Goal: Task Accomplishment & Management: Complete application form

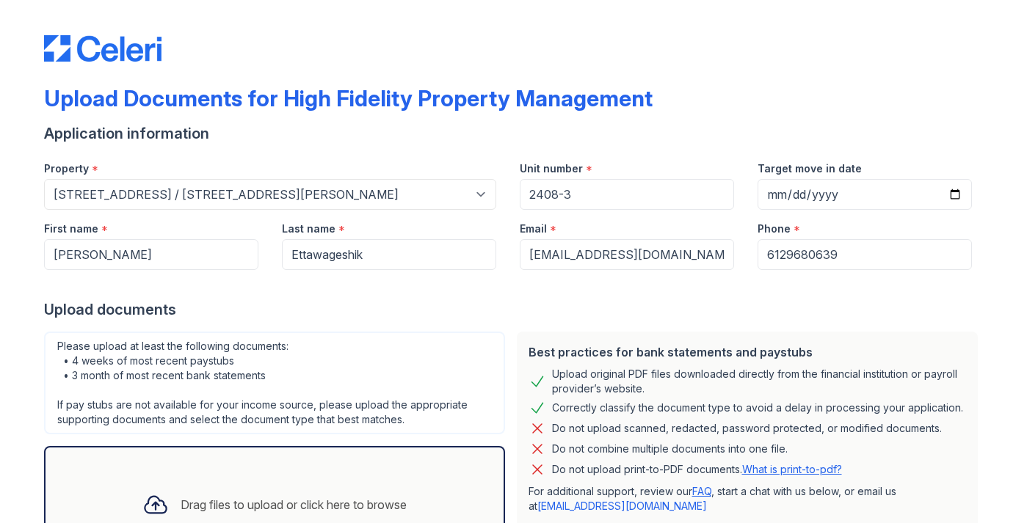
select select "1936"
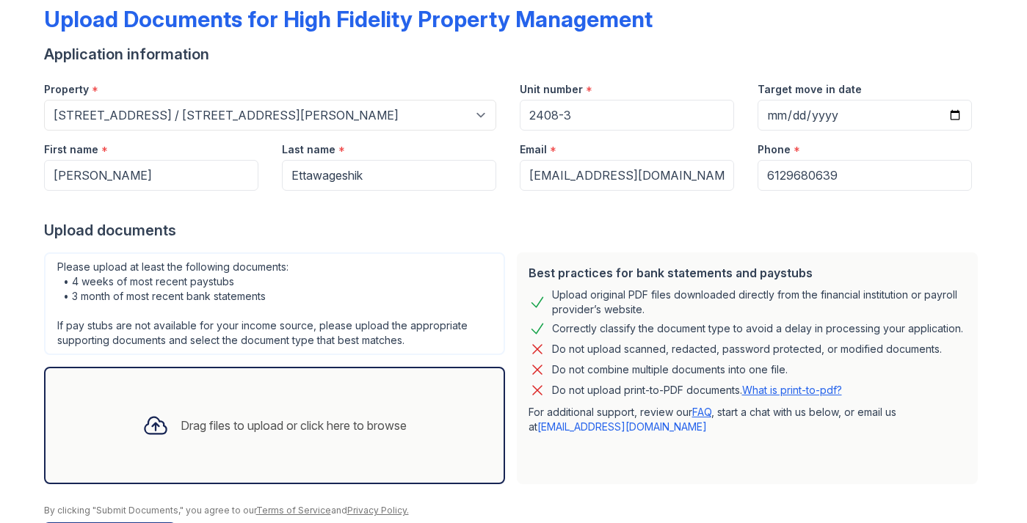
scroll to position [71, 0]
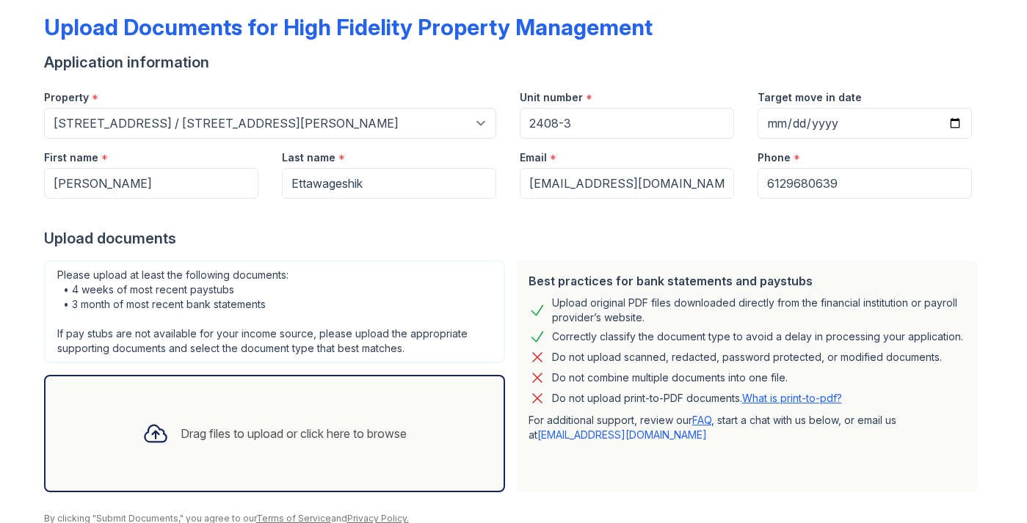
click at [592, 245] on div "Upload documents" at bounding box center [514, 238] width 940 height 21
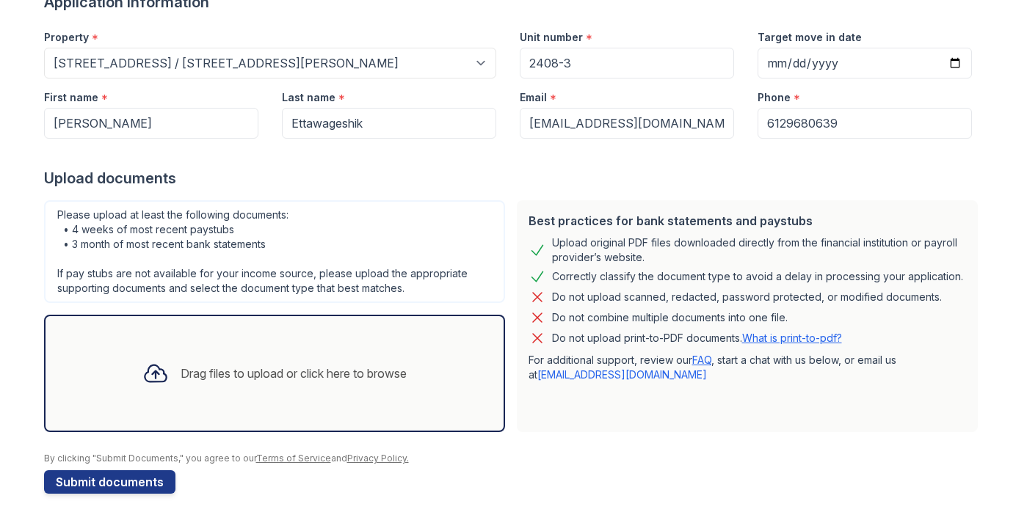
click at [202, 365] on div "Drag files to upload or click here to browse" at bounding box center [294, 374] width 226 height 18
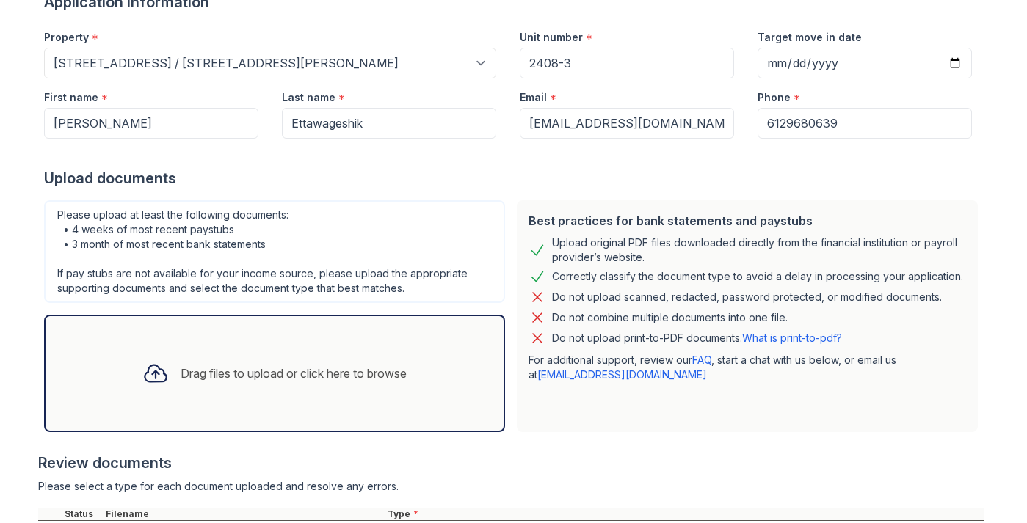
scroll to position [269, 0]
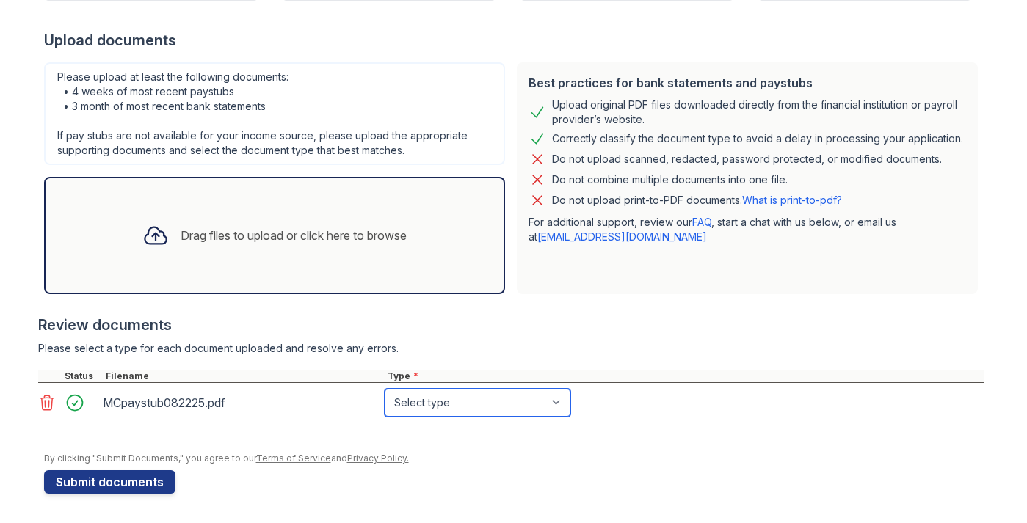
click at [474, 392] on select "Select type Paystub Bank Statement Offer Letter Tax Documents Benefit Award Let…" at bounding box center [478, 403] width 186 height 28
select select "paystub"
click at [474, 406] on select "Select type Paystub Bank Statement Offer Letter Tax Documents Benefit Award Let…" at bounding box center [478, 403] width 186 height 28
click at [468, 414] on select "Select type Paystub Bank Statement Offer Letter Tax Documents Benefit Award Let…" at bounding box center [478, 403] width 186 height 28
click at [374, 239] on div "Drag files to upload or click here to browse" at bounding box center [294, 236] width 226 height 18
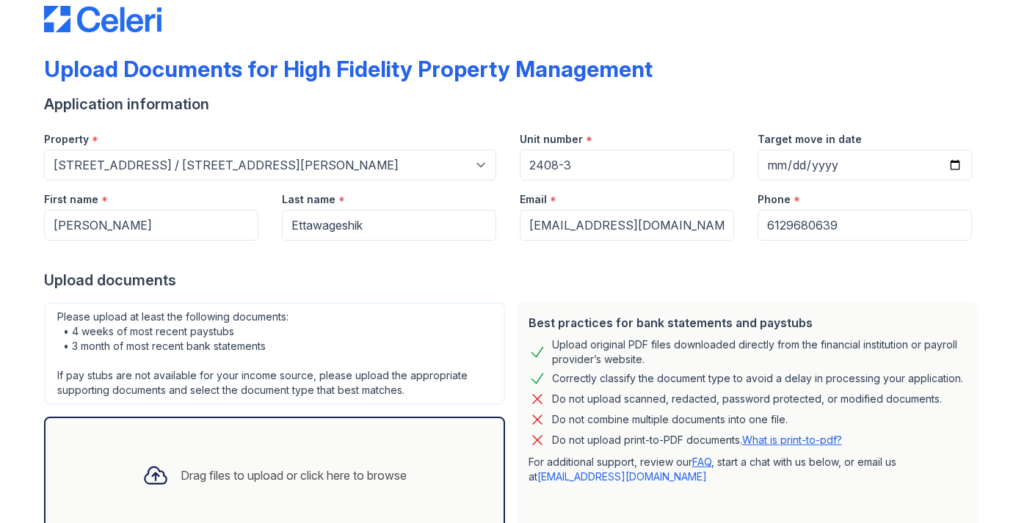
scroll to position [24, 0]
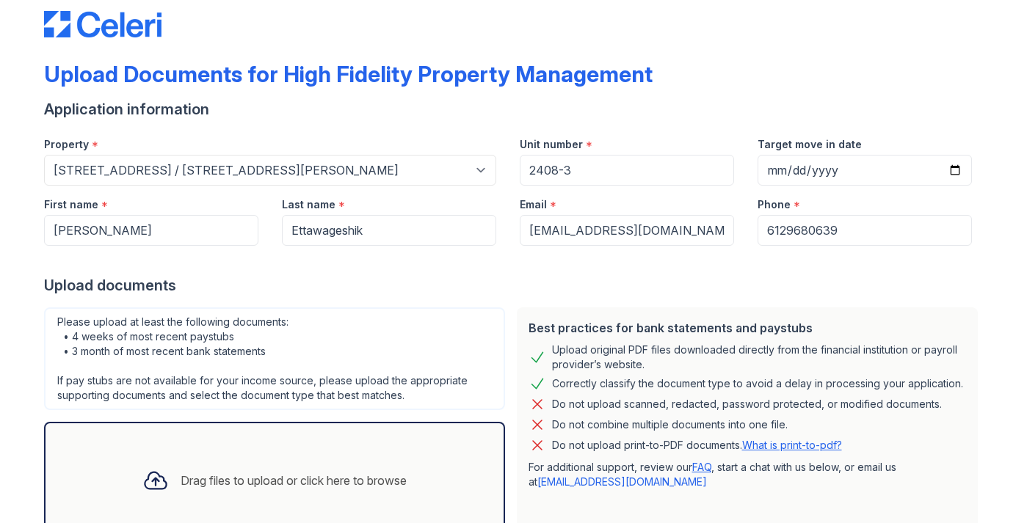
click at [27, 116] on div "Upload Documents for High Fidelity Property Management Application information …" at bounding box center [513, 372] width 980 height 793
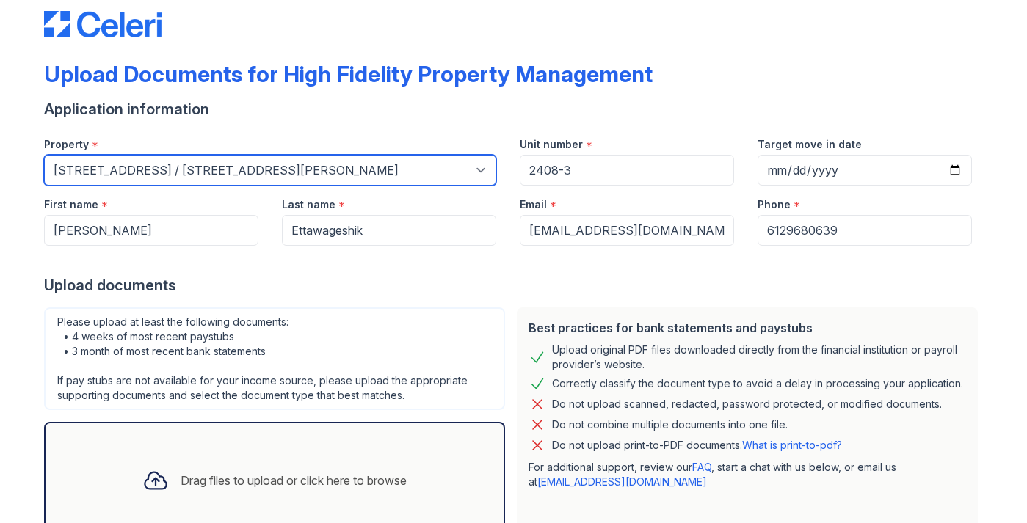
click at [104, 160] on select "Select a property 1007 North California Avenue 1023 N. Ashland Ave. 1028 N. Mar…" at bounding box center [270, 170] width 452 height 31
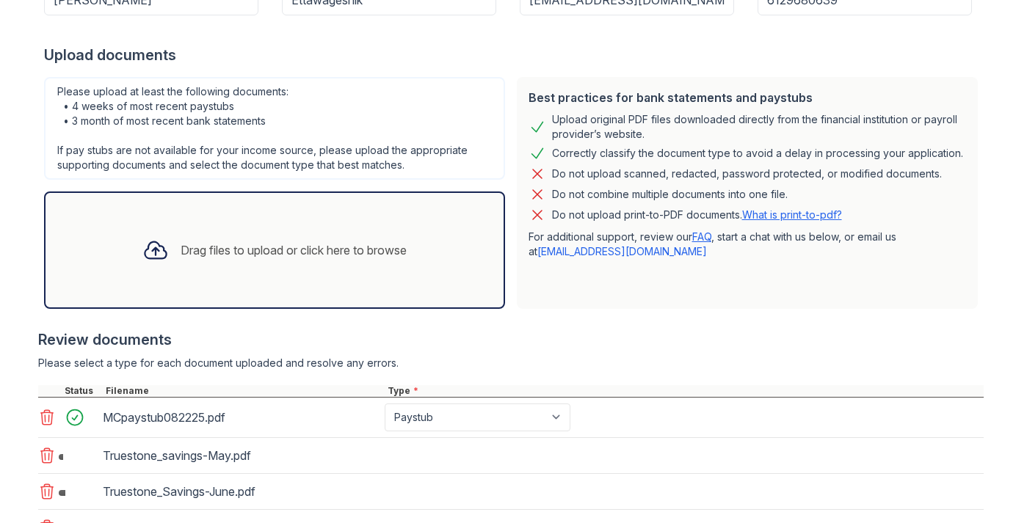
scroll to position [451, 0]
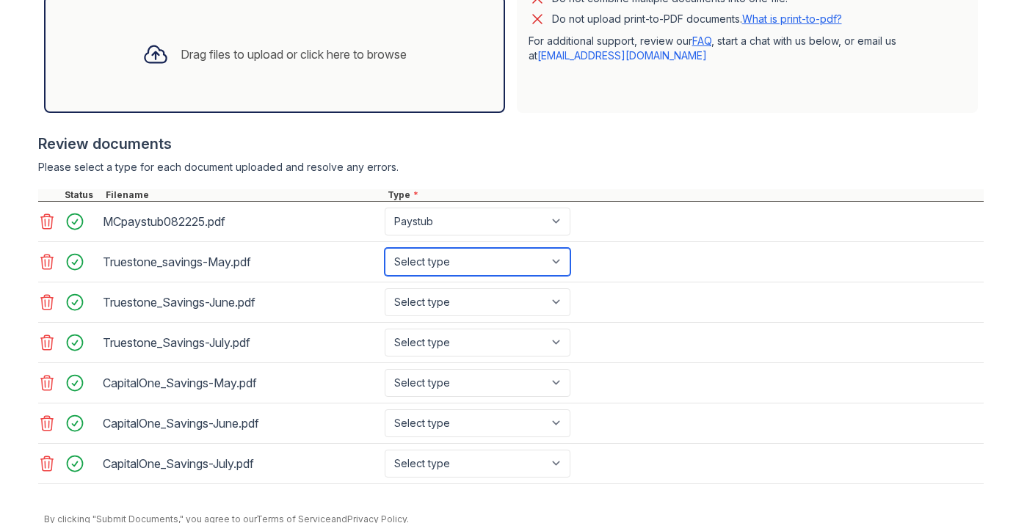
click at [539, 256] on select "Select type Paystub Bank Statement Offer Letter Tax Documents Benefit Award Let…" at bounding box center [478, 262] width 186 height 28
select select "bank_statement"
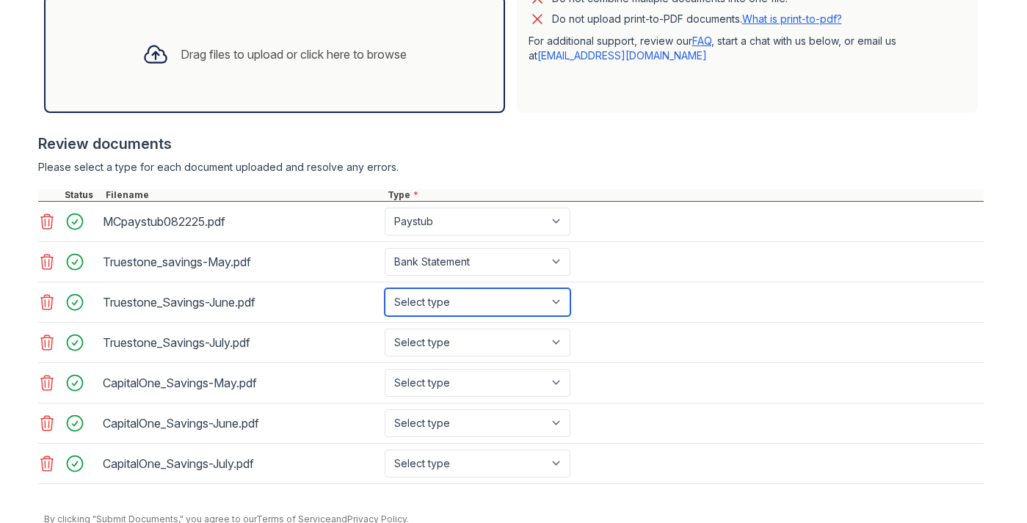
click at [532, 297] on select "Select type Paystub Bank Statement Offer Letter Tax Documents Benefit Award Let…" at bounding box center [478, 303] width 186 height 28
select select "bank_statement"
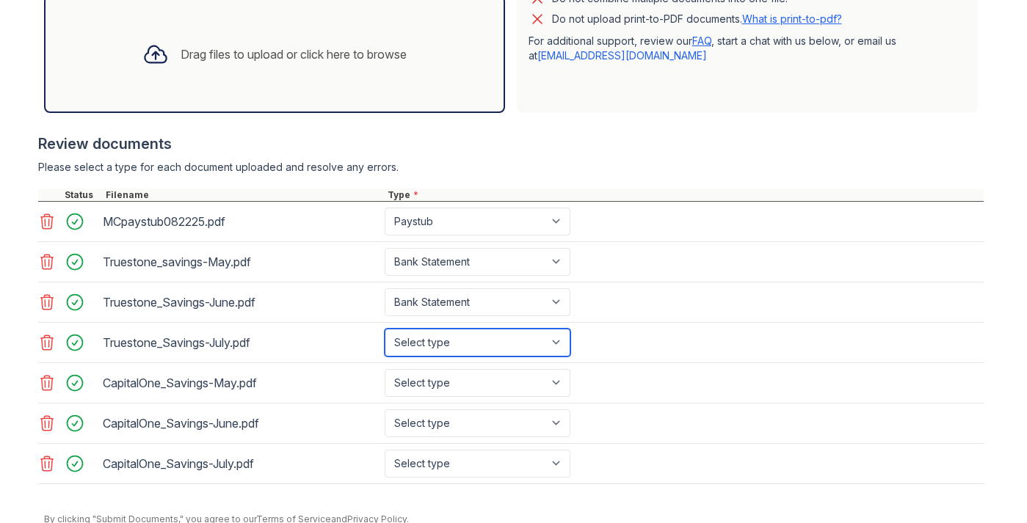
click at [530, 334] on select "Select type Paystub Bank Statement Offer Letter Tax Documents Benefit Award Let…" at bounding box center [478, 343] width 186 height 28
click at [531, 352] on select "Select type Paystub Bank Statement Offer Letter Tax Documents Benefit Award Let…" at bounding box center [478, 343] width 186 height 28
select select "bank_statement"
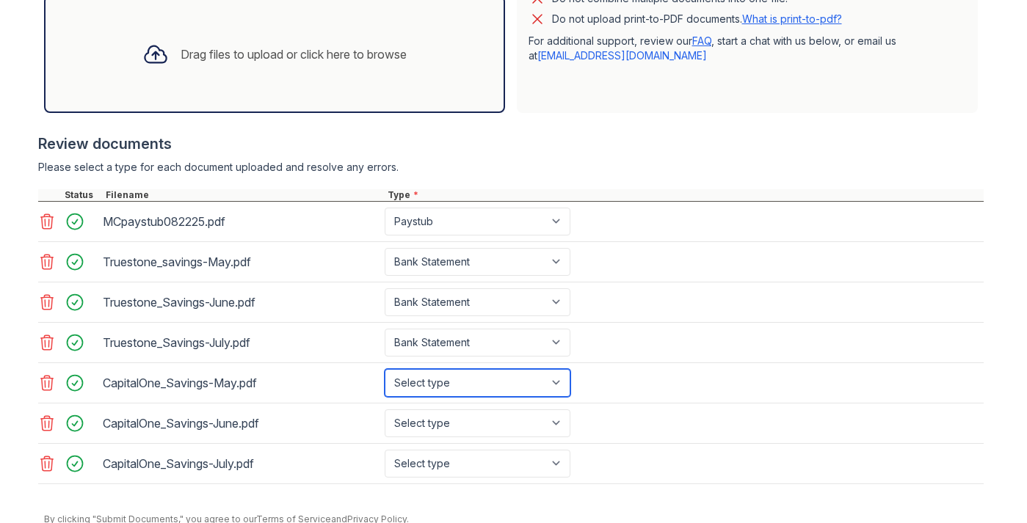
click at [529, 390] on select "Select type Paystub Bank Statement Offer Letter Tax Documents Benefit Award Let…" at bounding box center [478, 383] width 186 height 28
select select "bank_statement"
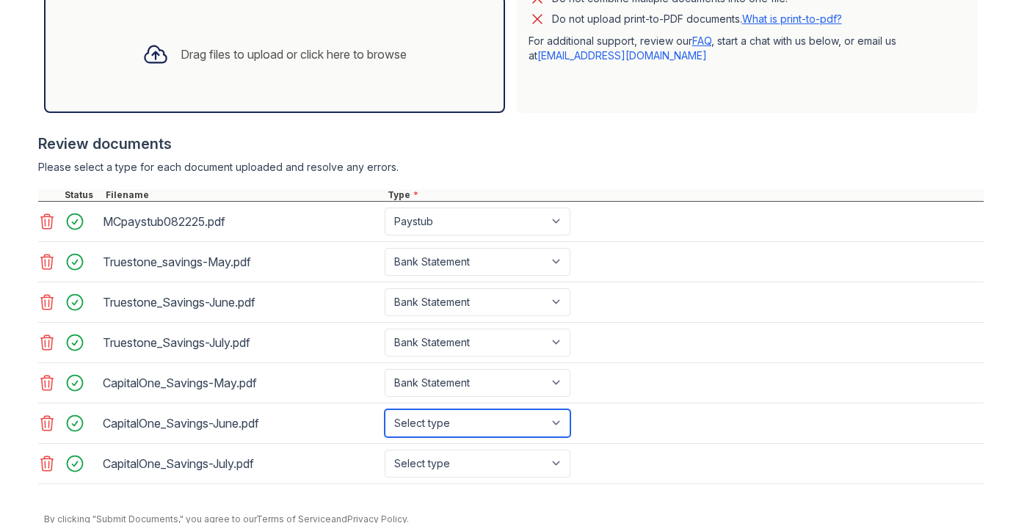
click at [527, 425] on select "Select type Paystub Bank Statement Offer Letter Tax Documents Benefit Award Let…" at bounding box center [478, 424] width 186 height 28
select select "bank_statement"
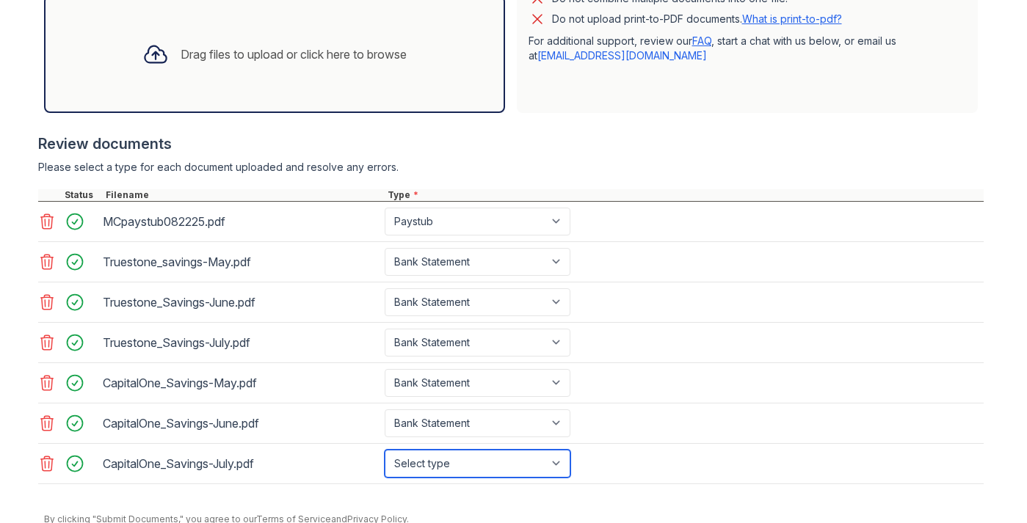
click at [519, 465] on select "Select type Paystub Bank Statement Offer Letter Tax Documents Benefit Award Let…" at bounding box center [478, 464] width 186 height 28
select select "bank_statement"
click at [776, 388] on div "CapitalOne_Savings-May.pdf Select type Paystub Bank Statement Offer Letter Tax …" at bounding box center [511, 383] width 946 height 40
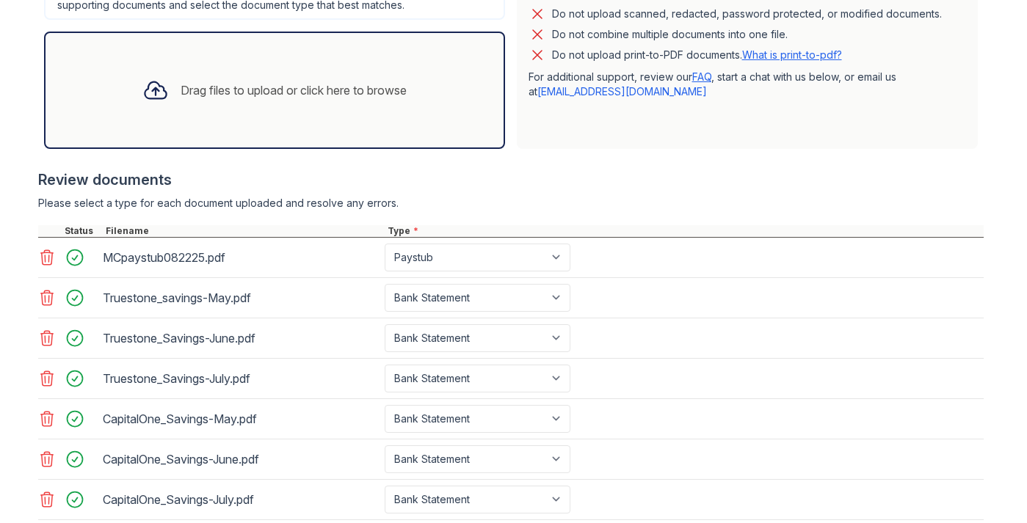
scroll to position [446, 0]
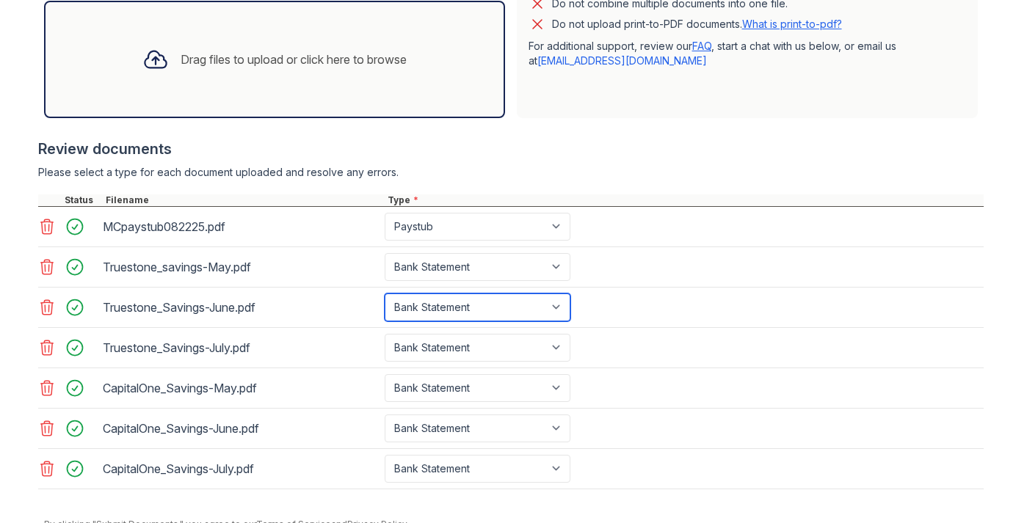
click at [507, 320] on select "Select type Paystub Bank Statement Offer Letter Tax Documents Benefit Award Let…" at bounding box center [478, 308] width 186 height 28
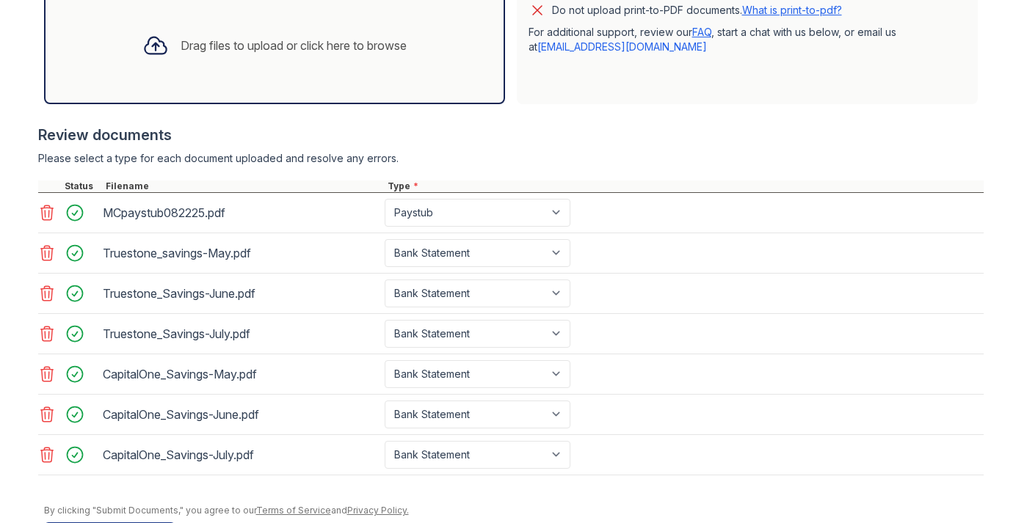
scroll to position [481, 0]
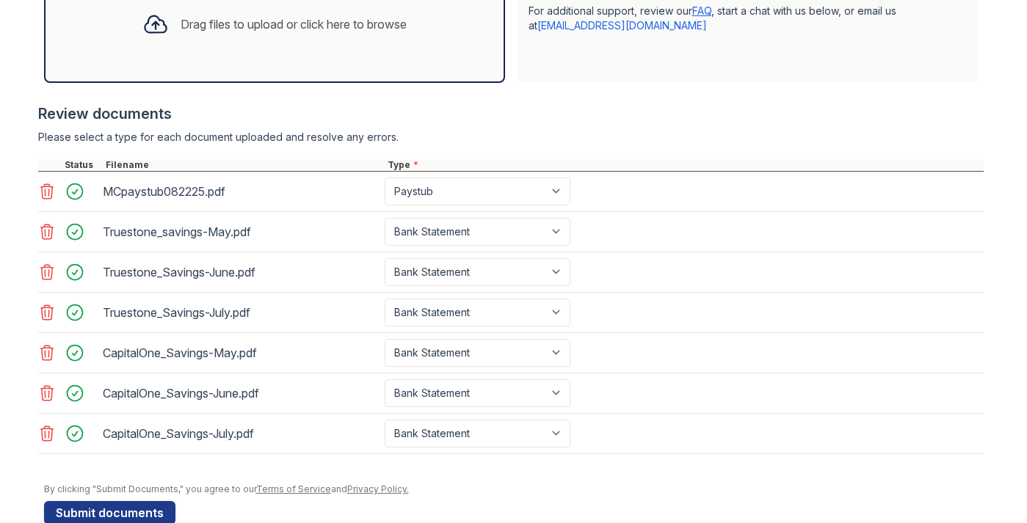
click at [676, 474] on div at bounding box center [514, 476] width 940 height 15
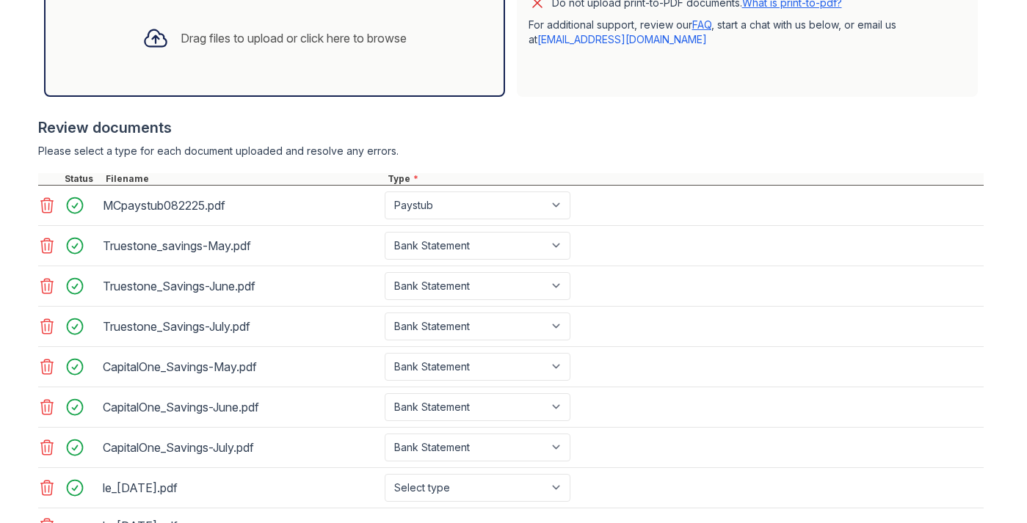
scroll to position [588, 0]
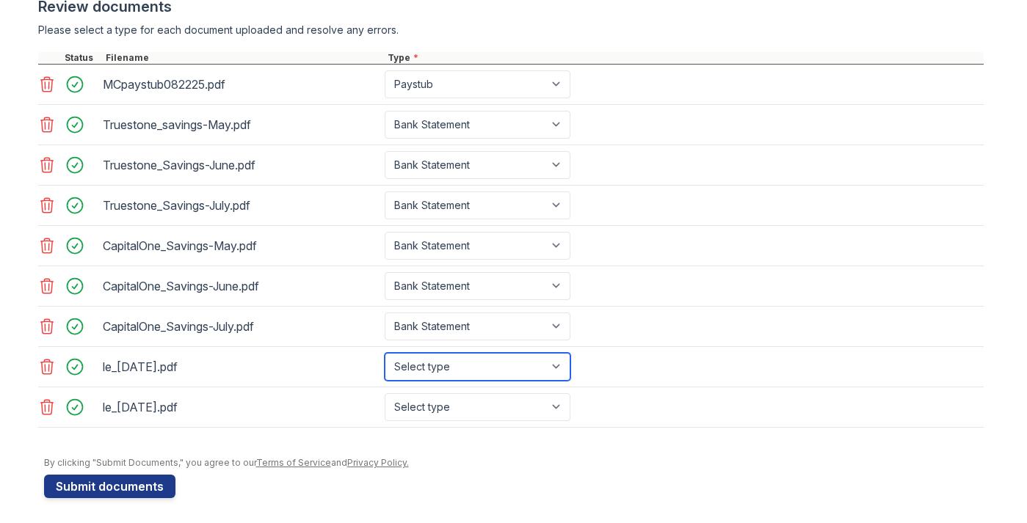
click at [498, 373] on select "Select type Paystub Bank Statement Offer Letter Tax Documents Benefit Award Let…" at bounding box center [478, 367] width 186 height 28
select select "paystub"
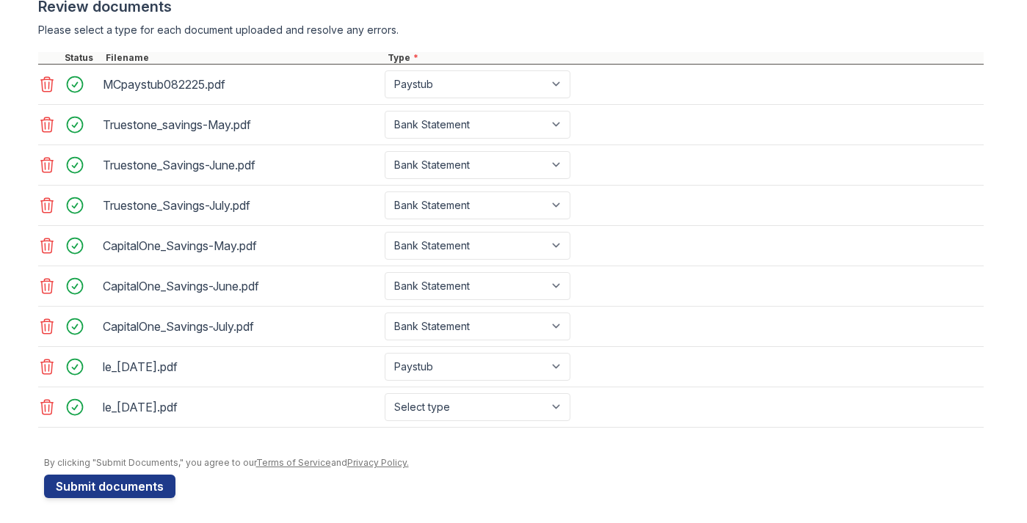
click at [496, 424] on div "le_5.15.25.pdf Select type Paystub Bank Statement Offer Letter Tax Documents Be…" at bounding box center [511, 408] width 946 height 40
click at [496, 399] on select "Select type Paystub Bank Statement Offer Letter Tax Documents Benefit Award Let…" at bounding box center [478, 408] width 186 height 28
select select "paystub"
click at [422, 445] on div at bounding box center [514, 450] width 940 height 15
click at [158, 485] on button "Submit documents" at bounding box center [109, 486] width 131 height 23
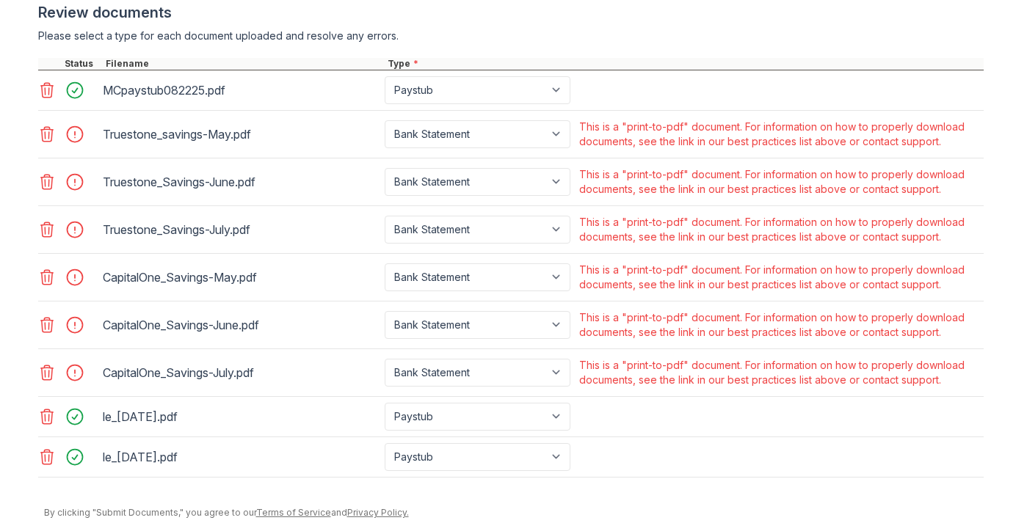
scroll to position [628, 0]
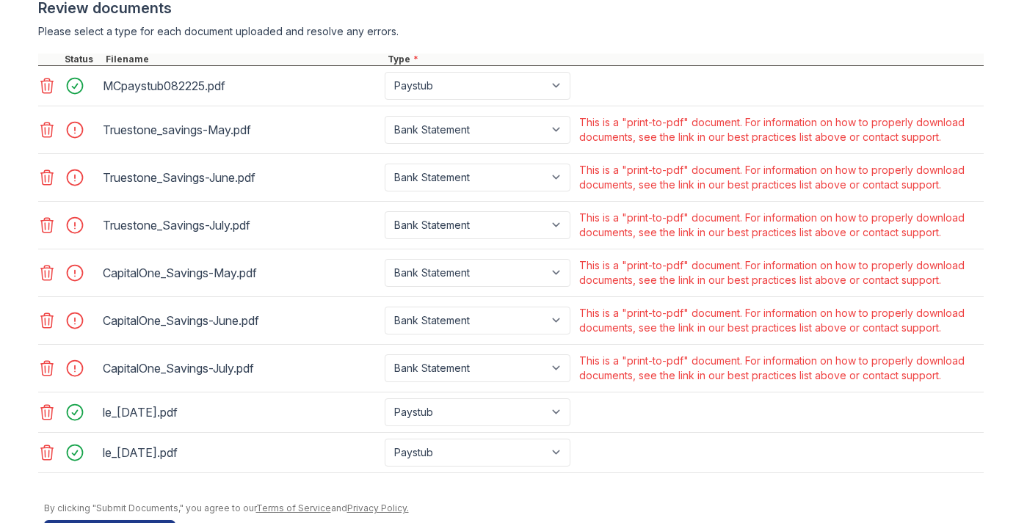
click at [48, 137] on icon at bounding box center [46, 130] width 12 height 15
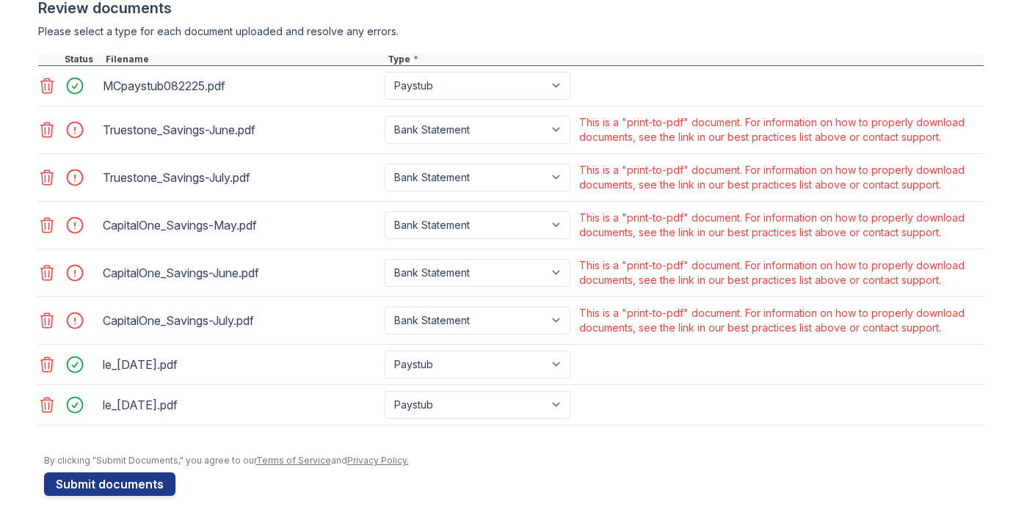
click at [48, 137] on icon at bounding box center [46, 130] width 12 height 15
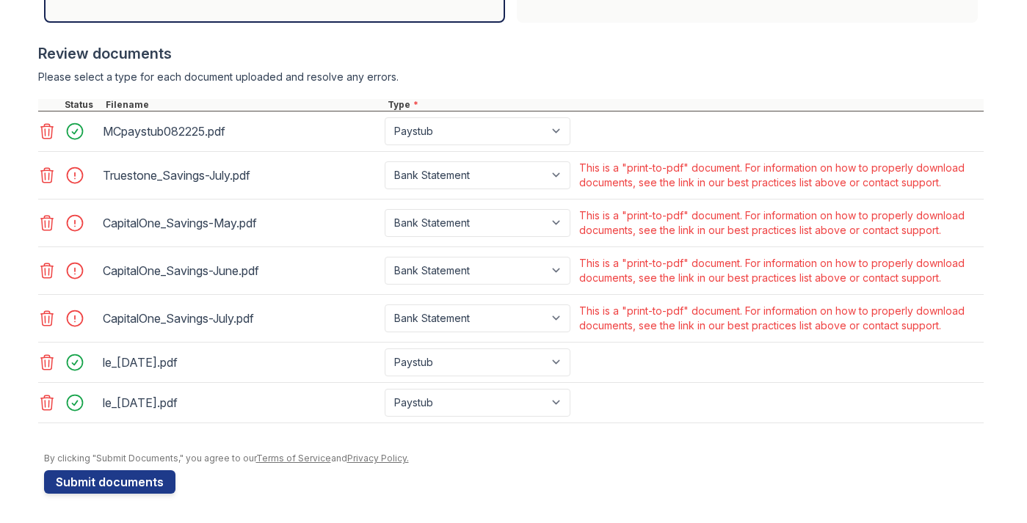
click at [48, 137] on icon at bounding box center [47, 132] width 18 height 18
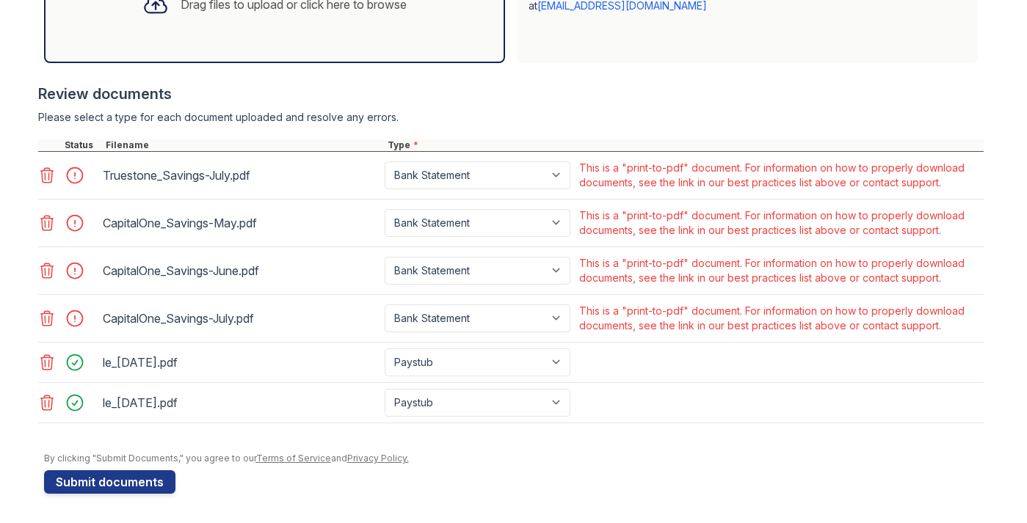
click at [46, 170] on icon at bounding box center [46, 175] width 12 height 15
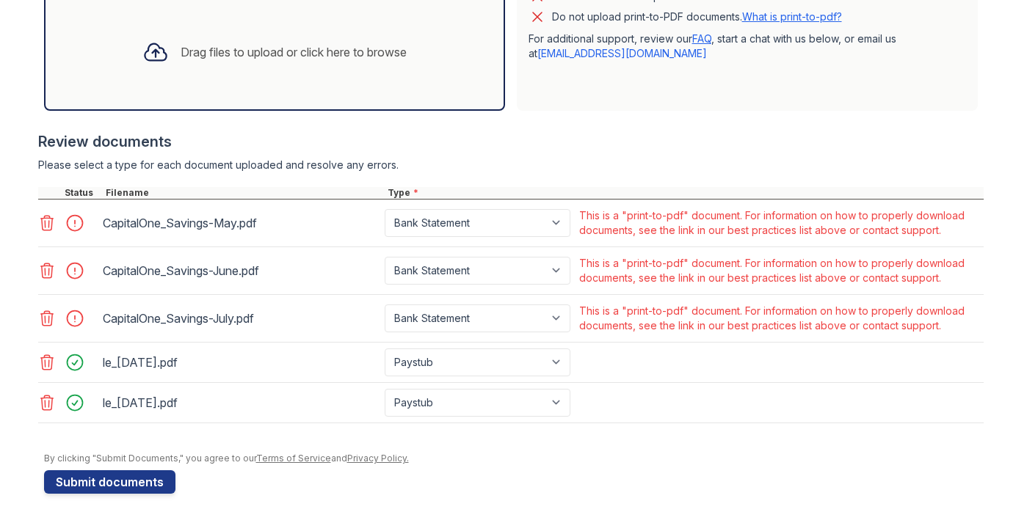
click at [51, 211] on div at bounding box center [69, 223] width 62 height 35
click at [52, 233] on div at bounding box center [69, 223] width 62 height 35
click at [46, 234] on div at bounding box center [69, 223] width 62 height 35
click at [46, 225] on icon at bounding box center [47, 223] width 18 height 18
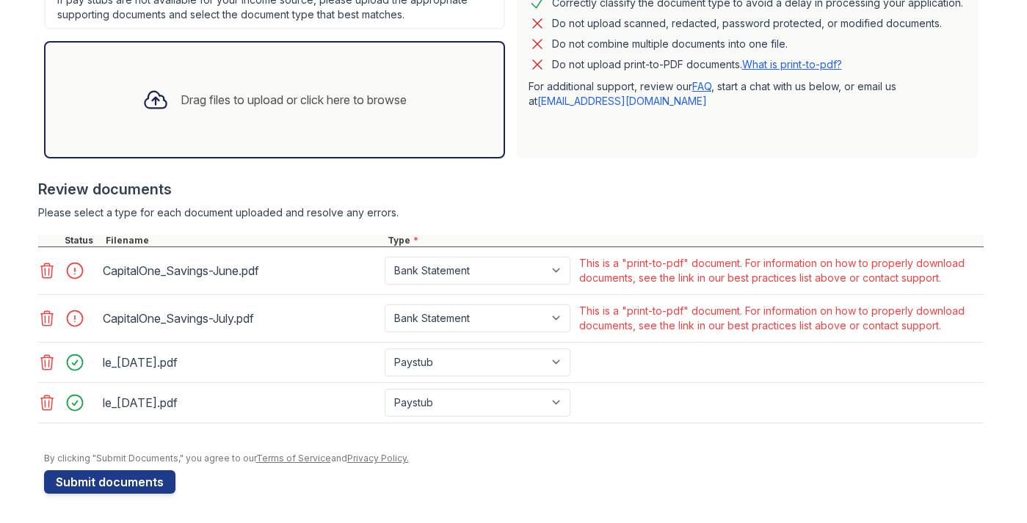
click at [46, 262] on icon at bounding box center [47, 271] width 18 height 18
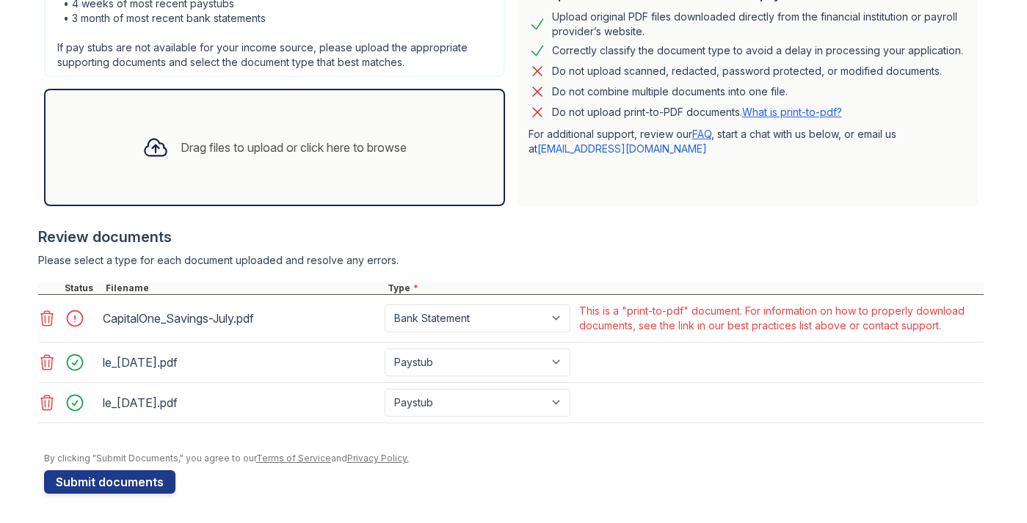
click at [46, 311] on icon at bounding box center [46, 318] width 12 height 15
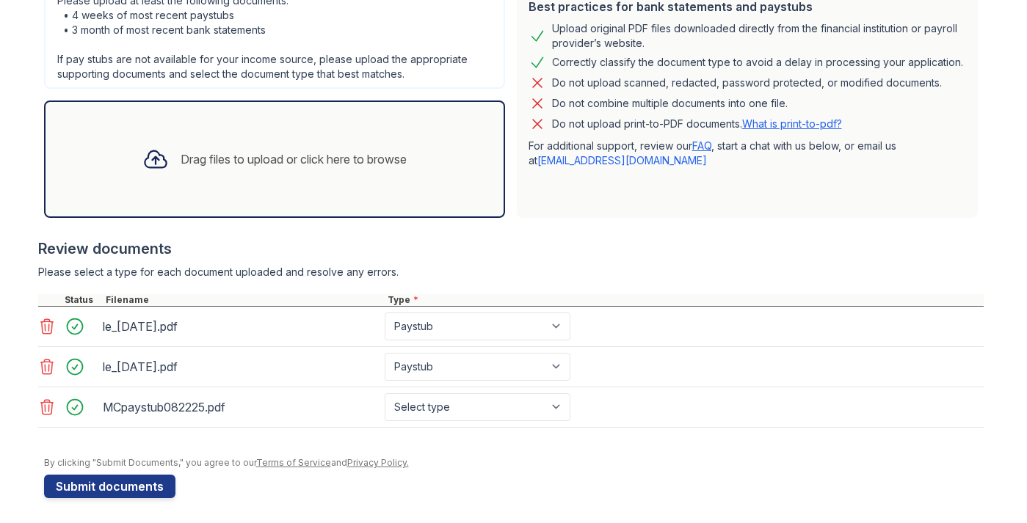
scroll to position [391, 0]
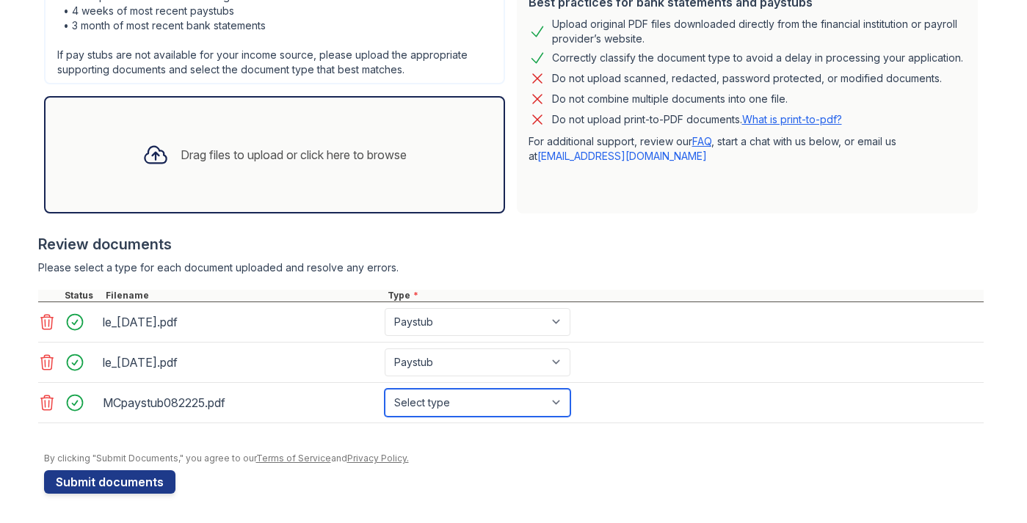
click at [502, 402] on select "Select type Paystub Bank Statement Offer Letter Tax Documents Benefit Award Let…" at bounding box center [478, 403] width 186 height 28
select select "paystub"
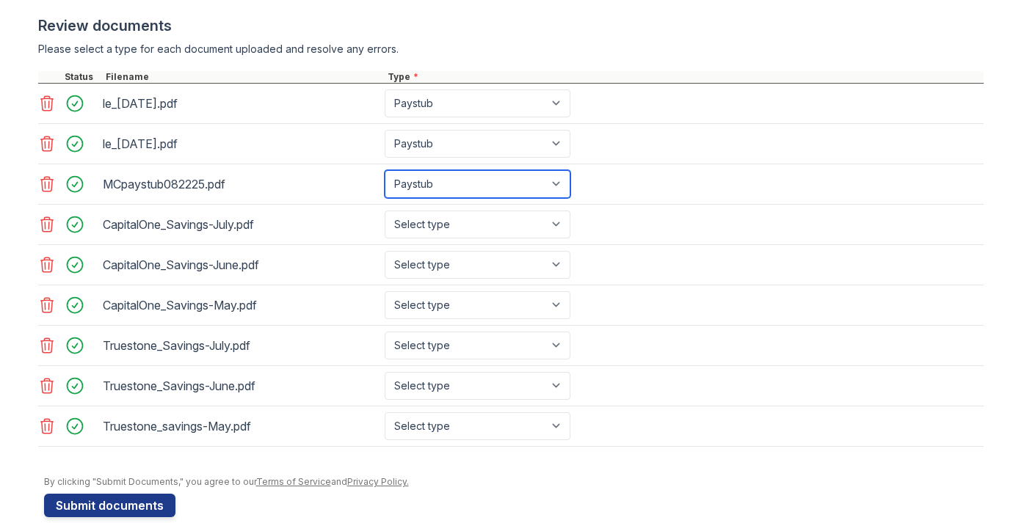
scroll to position [612, 0]
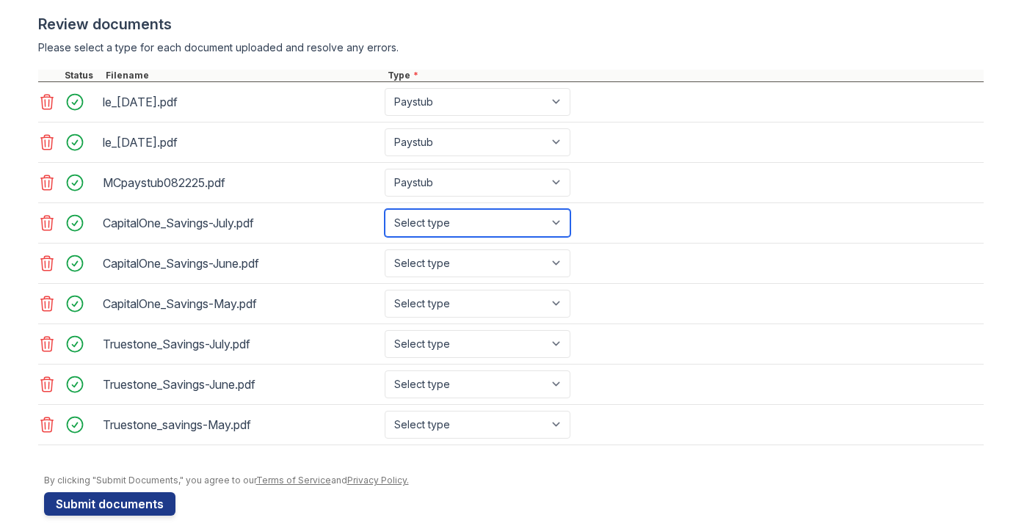
click at [441, 217] on select "Select type Paystub Bank Statement Offer Letter Tax Documents Benefit Award Let…" at bounding box center [478, 223] width 186 height 28
select select "bank_statement"
click at [469, 246] on div "CapitalOne_Savings-June.pdf Select type Paystub Bank Statement Offer Letter Tax…" at bounding box center [511, 264] width 946 height 40
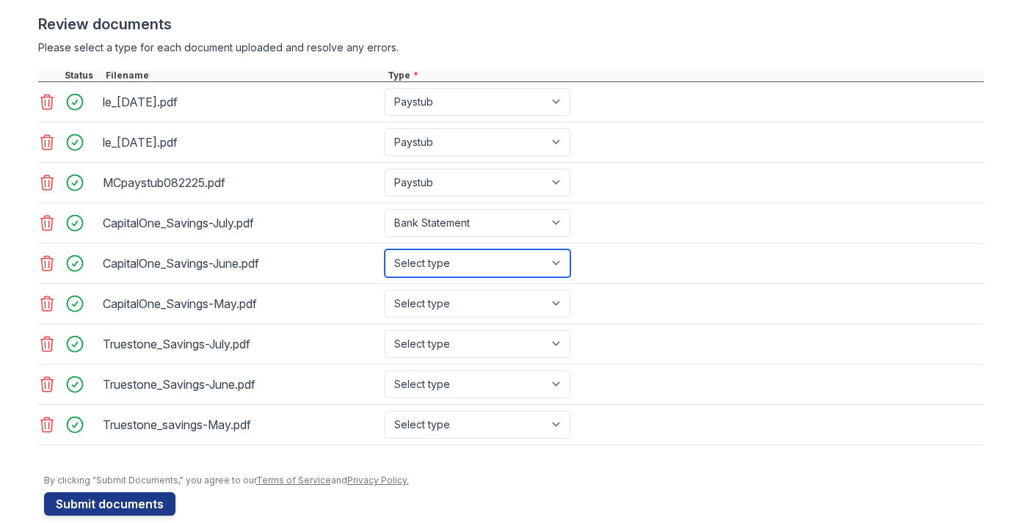
click at [469, 252] on select "Select type Paystub Bank Statement Offer Letter Tax Documents Benefit Award Let…" at bounding box center [478, 264] width 186 height 28
select select "bank_statement"
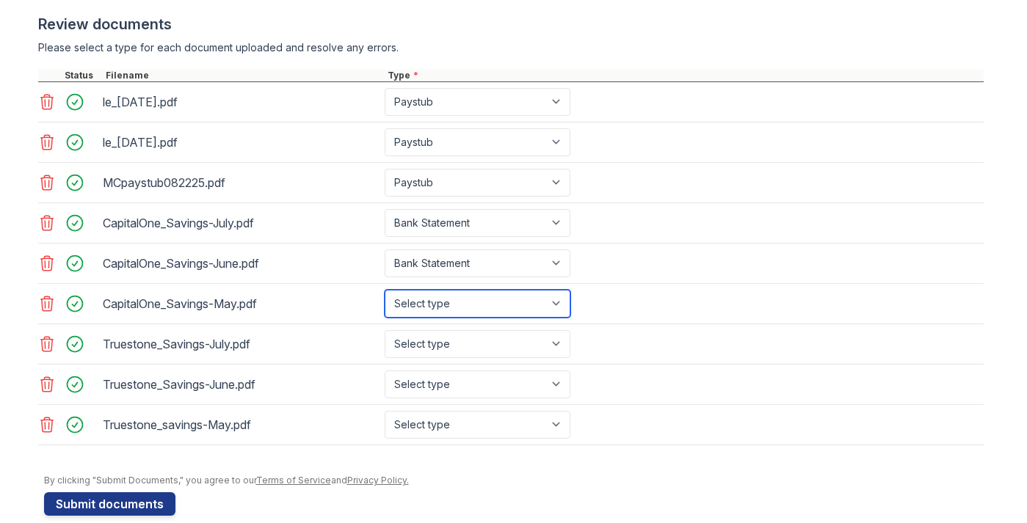
click at [473, 294] on select "Select type Paystub Bank Statement Offer Letter Tax Documents Benefit Award Let…" at bounding box center [478, 304] width 186 height 28
select select "bank_statement"
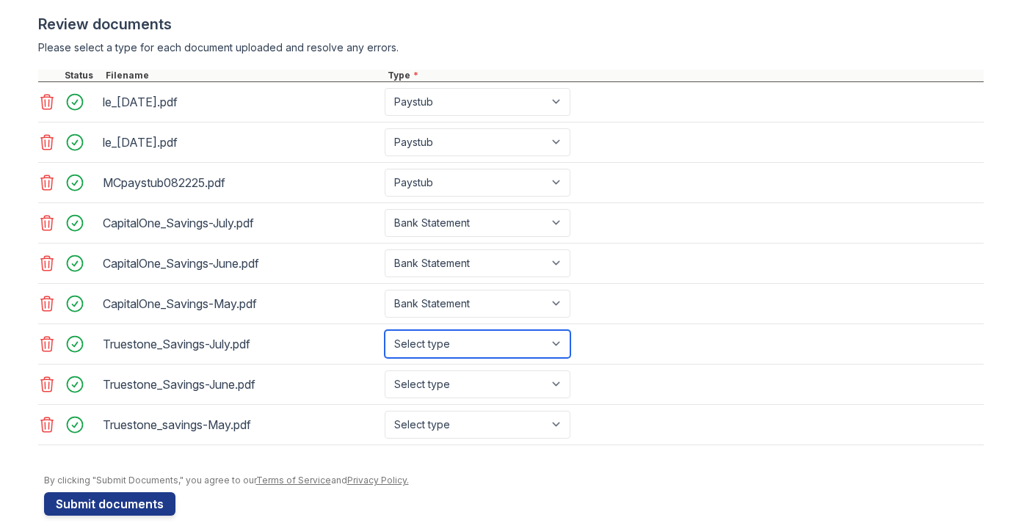
click at [478, 344] on select "Select type Paystub Bank Statement Offer Letter Tax Documents Benefit Award Let…" at bounding box center [478, 344] width 186 height 28
select select "bank_statement"
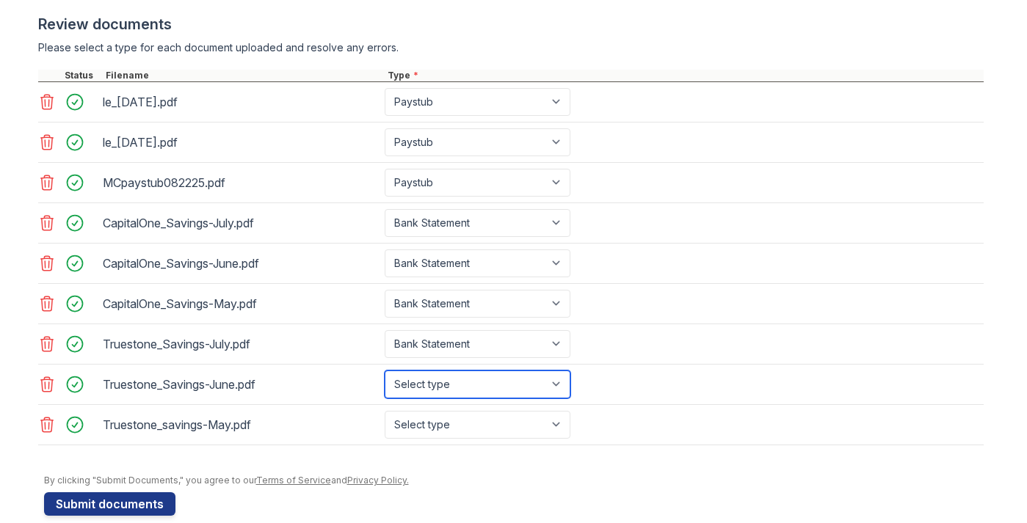
click at [472, 378] on select "Select type Paystub Bank Statement Offer Letter Tax Documents Benefit Award Let…" at bounding box center [478, 385] width 186 height 28
select select "bank_statement"
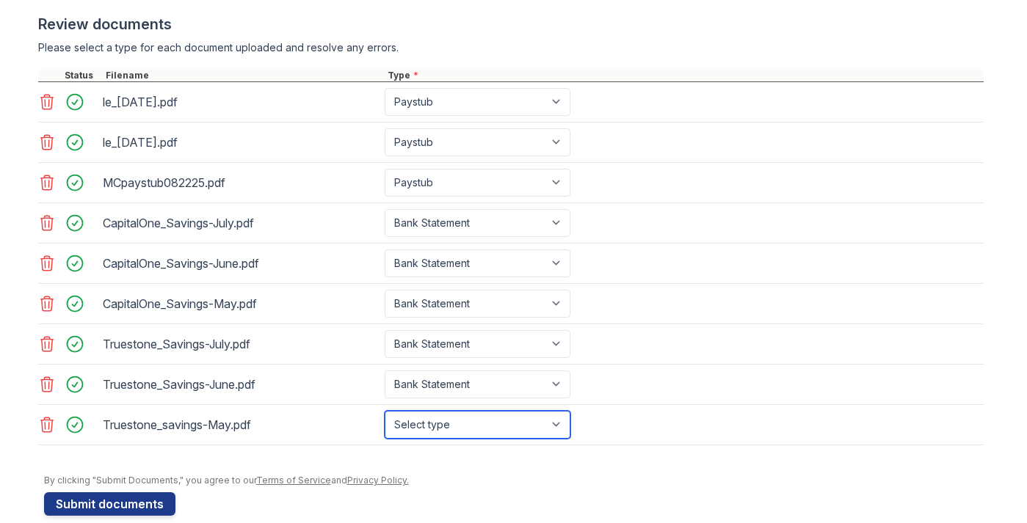
click at [466, 425] on select "Select type Paystub Bank Statement Offer Letter Tax Documents Benefit Award Let…" at bounding box center [478, 425] width 186 height 28
select select "bank_statement"
click at [462, 463] on div at bounding box center [514, 467] width 940 height 15
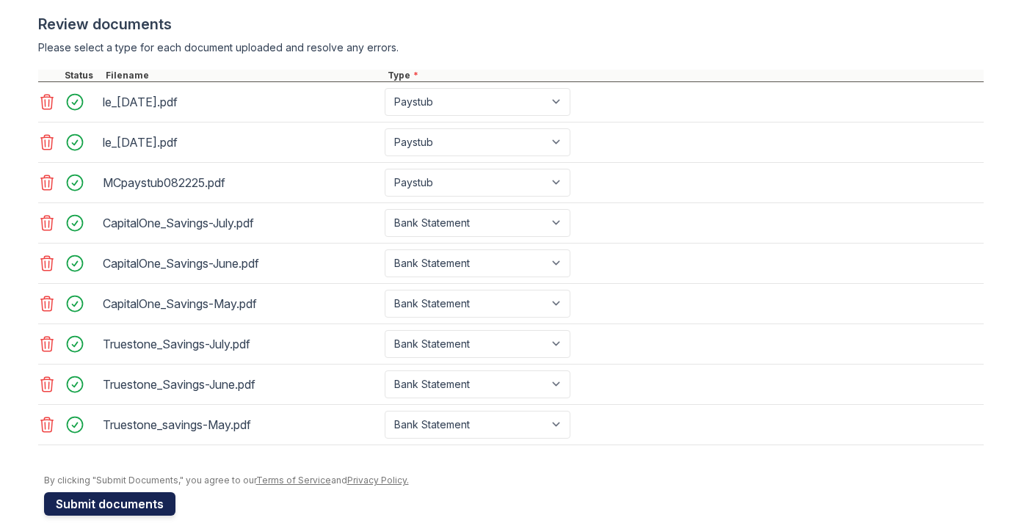
click at [141, 501] on button "Submit documents" at bounding box center [109, 504] width 131 height 23
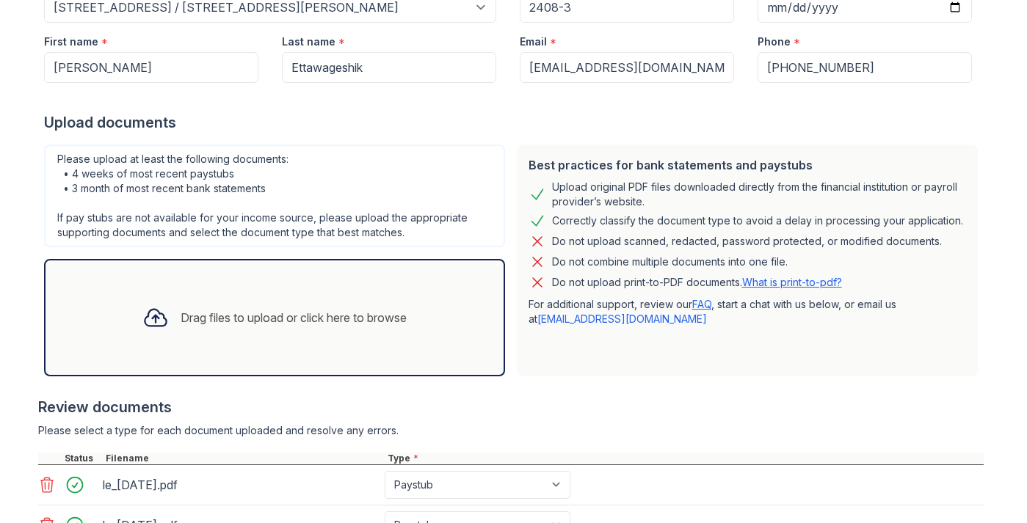
scroll to position [213, 0]
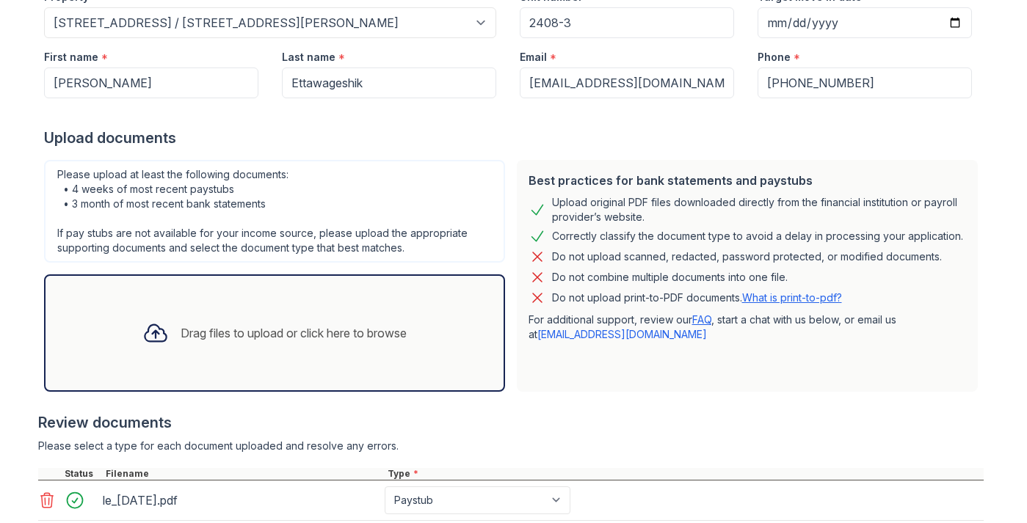
drag, startPoint x: 632, startPoint y: 208, endPoint x: 894, endPoint y: 219, distance: 262.3
click at [894, 219] on div "Upload original PDF files downloaded directly from the financial institution or…" at bounding box center [759, 209] width 414 height 29
click at [805, 299] on link "What is print-to-pdf?" at bounding box center [792, 297] width 100 height 12
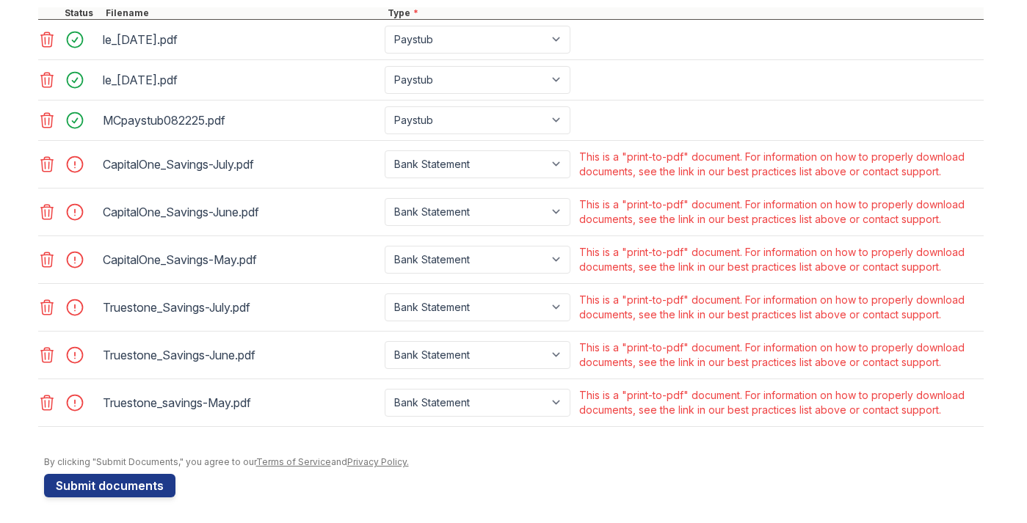
click at [54, 409] on icon at bounding box center [47, 403] width 18 height 18
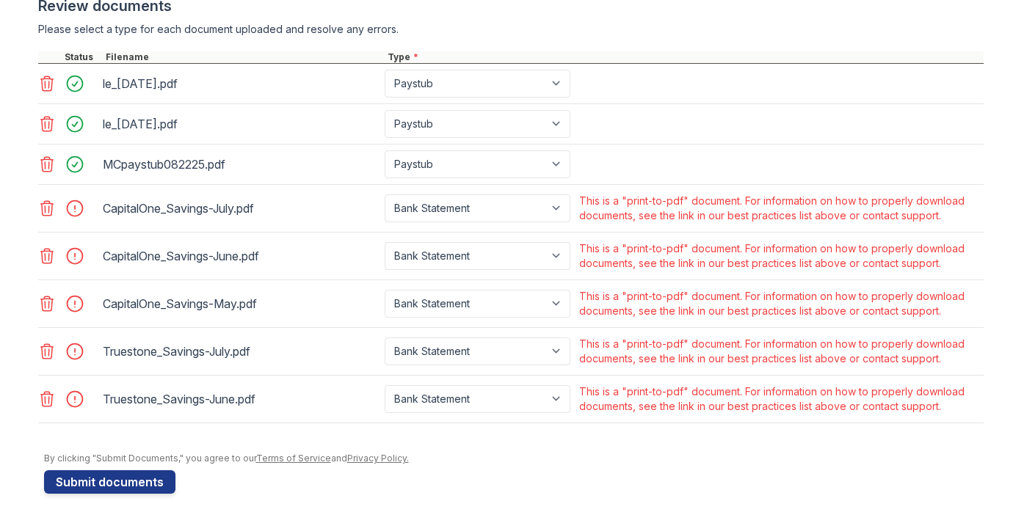
click at [48, 404] on icon at bounding box center [46, 399] width 12 height 15
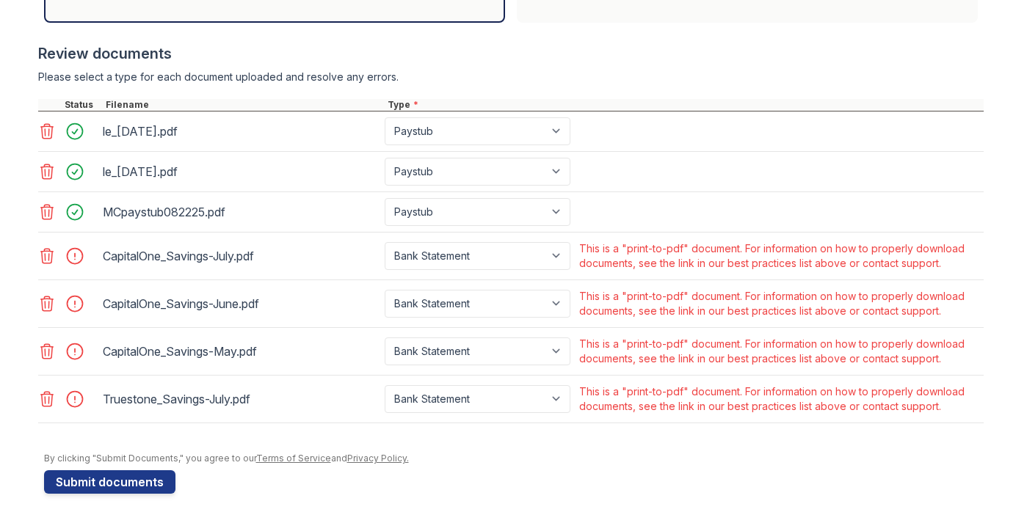
click at [48, 404] on icon at bounding box center [46, 399] width 12 height 15
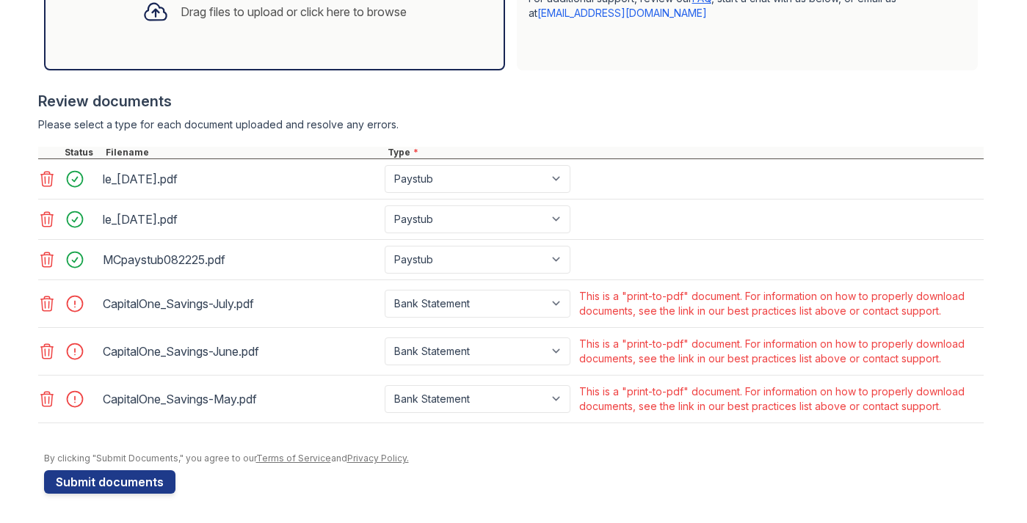
click at [48, 404] on icon at bounding box center [46, 399] width 12 height 15
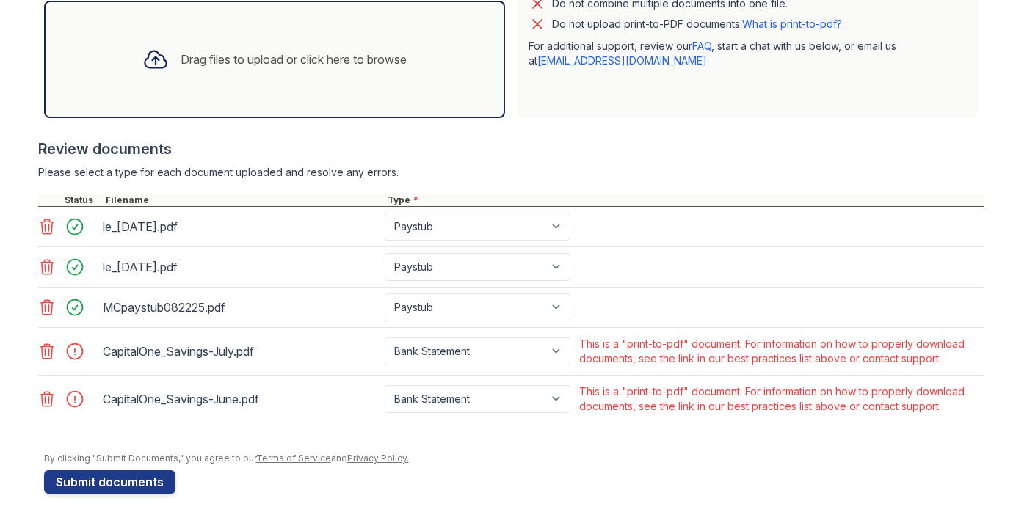
click at [48, 404] on icon at bounding box center [46, 399] width 12 height 15
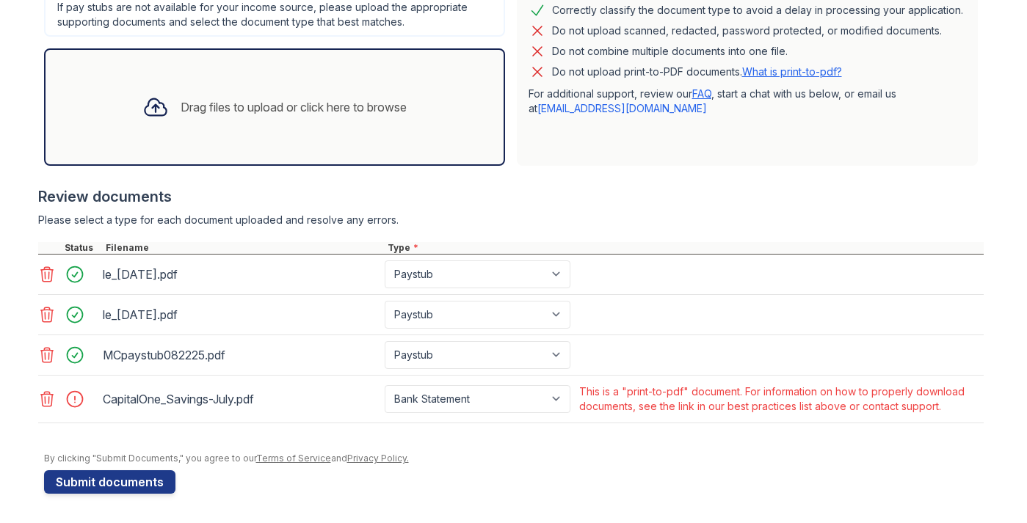
click at [48, 404] on icon at bounding box center [46, 399] width 12 height 15
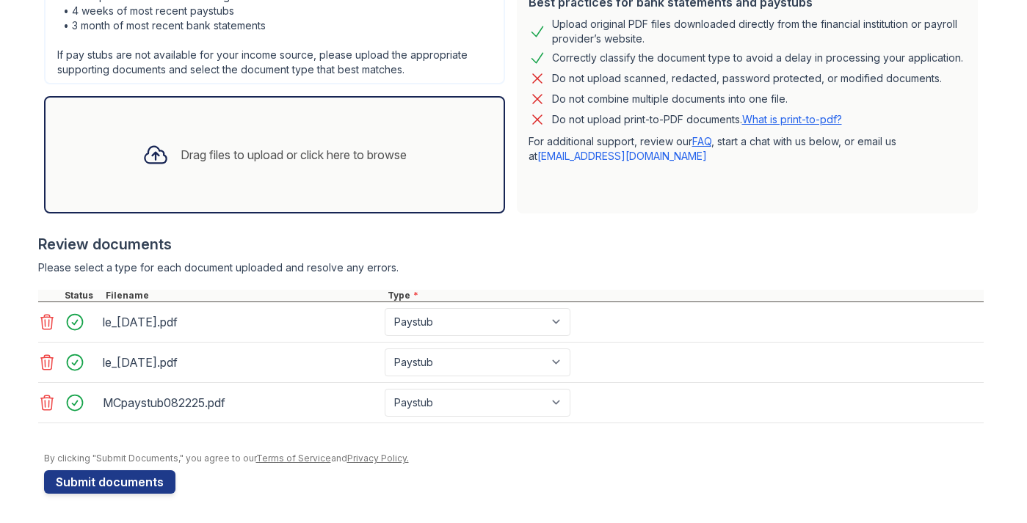
scroll to position [391, 0]
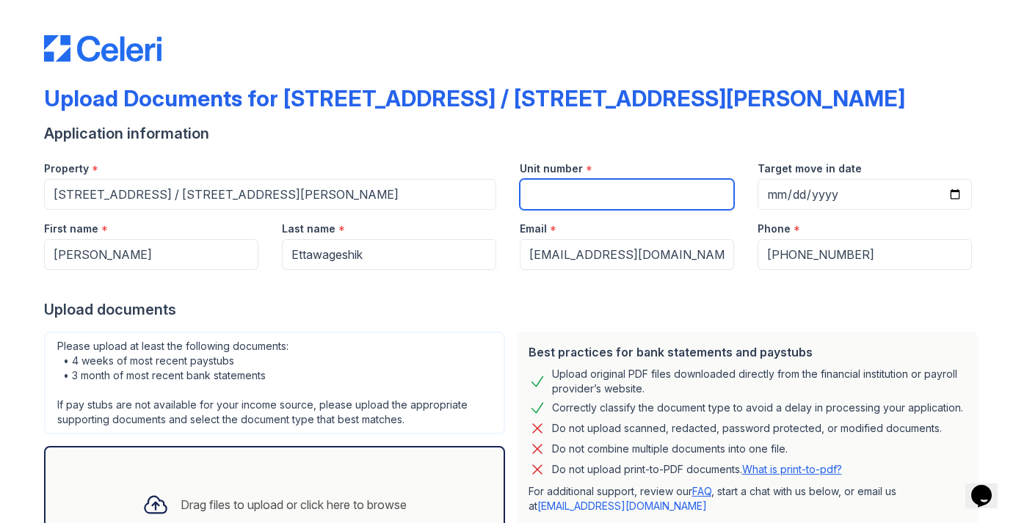
click at [584, 206] on input "Unit number" at bounding box center [627, 194] width 214 height 31
type input "2408-3"
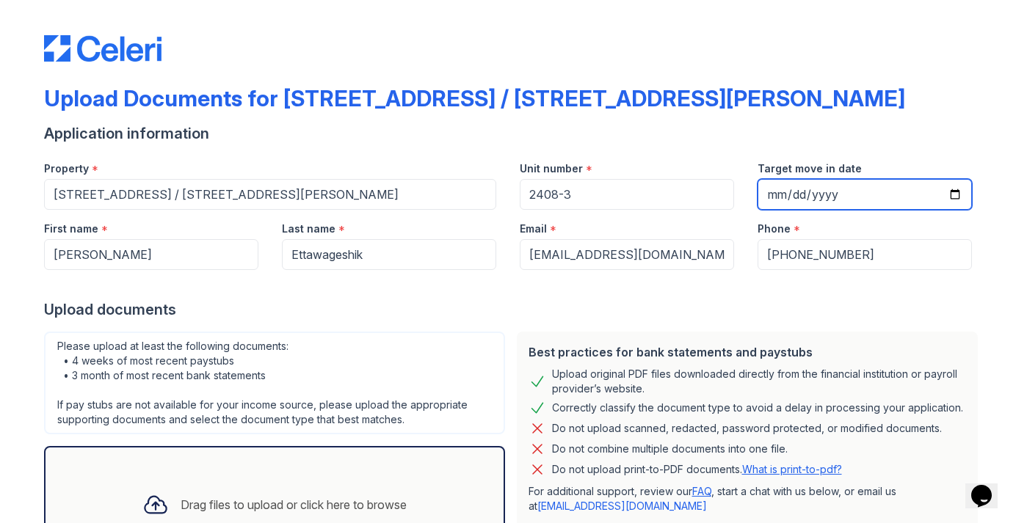
click at [804, 186] on input "Target move in date" at bounding box center [865, 194] width 214 height 31
click at [970, 196] on input "Target move in date" at bounding box center [865, 194] width 214 height 31
click at [959, 196] on input "Target move in date" at bounding box center [865, 194] width 214 height 31
type input "[DATE]"
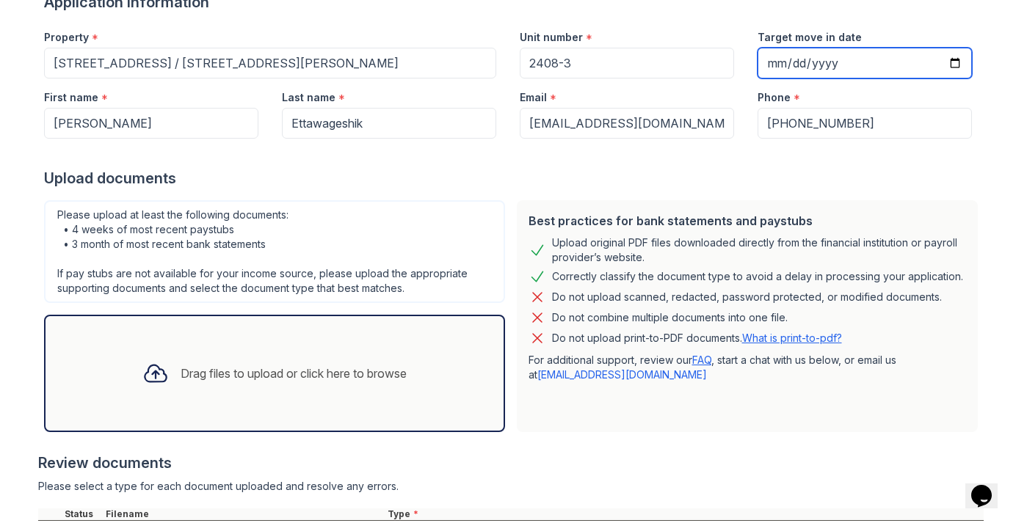
scroll to position [445, 0]
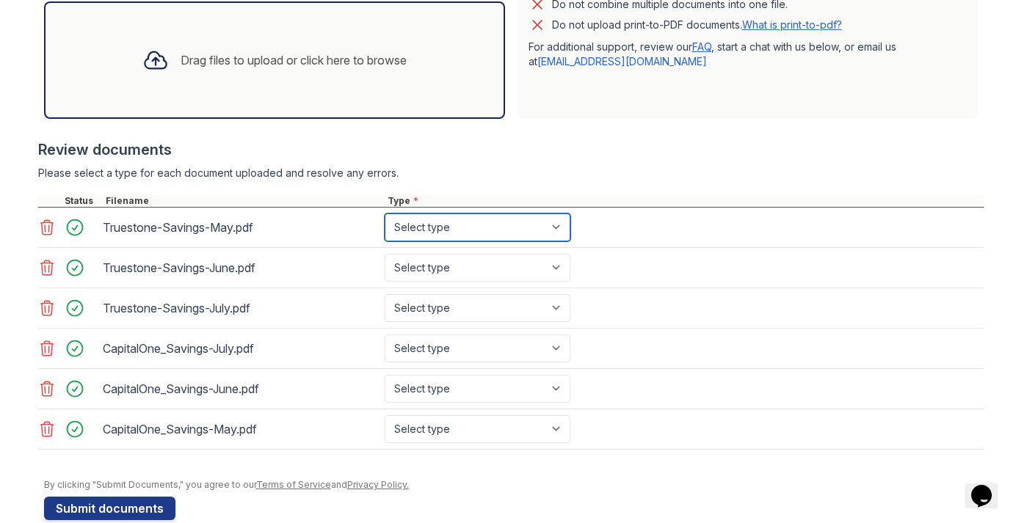
click at [481, 231] on select "Select type Paystub Bank Statement Offer Letter Tax Documents Benefit Award Let…" at bounding box center [478, 228] width 186 height 28
select select "bank_statement"
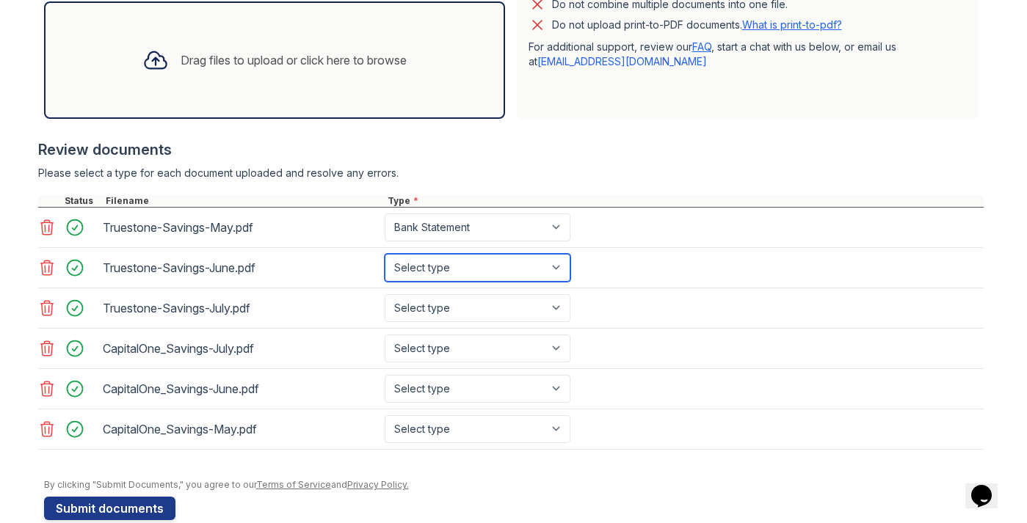
click at [487, 266] on select "Select type Paystub Bank Statement Offer Letter Tax Documents Benefit Award Let…" at bounding box center [478, 268] width 186 height 28
select select "bank_statement"
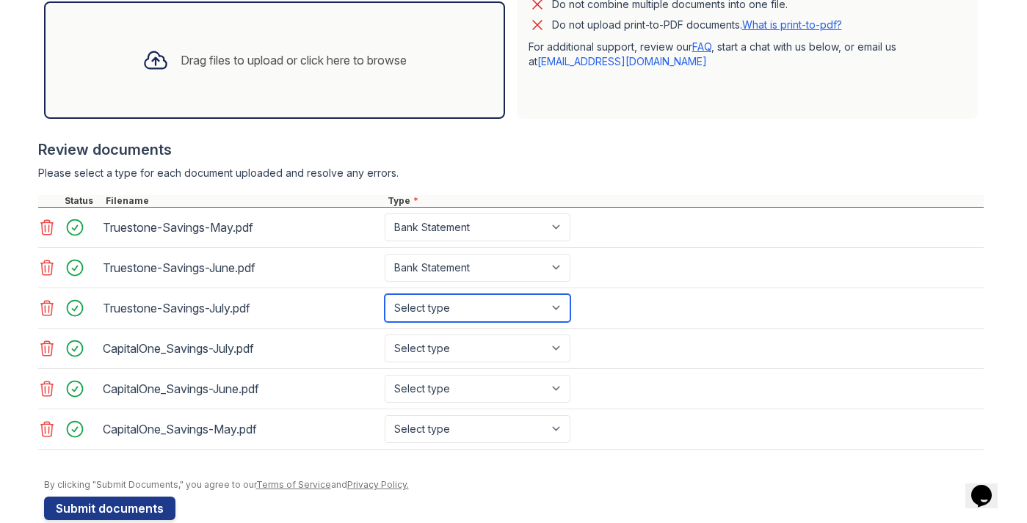
click at [489, 299] on select "Select type Paystub Bank Statement Offer Letter Tax Documents Benefit Award Let…" at bounding box center [478, 308] width 186 height 28
select select "bank_statement"
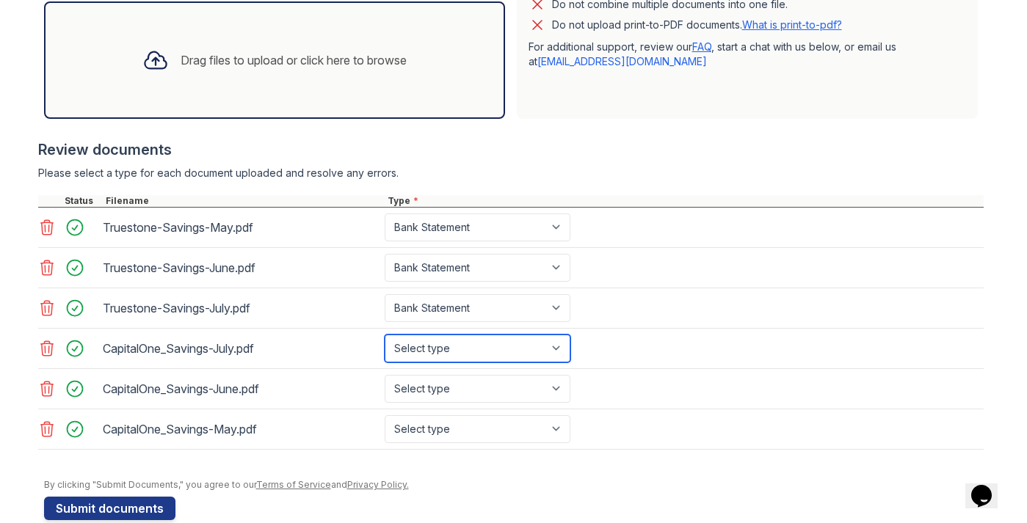
click at [485, 345] on select "Select type Paystub Bank Statement Offer Letter Tax Documents Benefit Award Let…" at bounding box center [478, 349] width 186 height 28
select select "bank_statement"
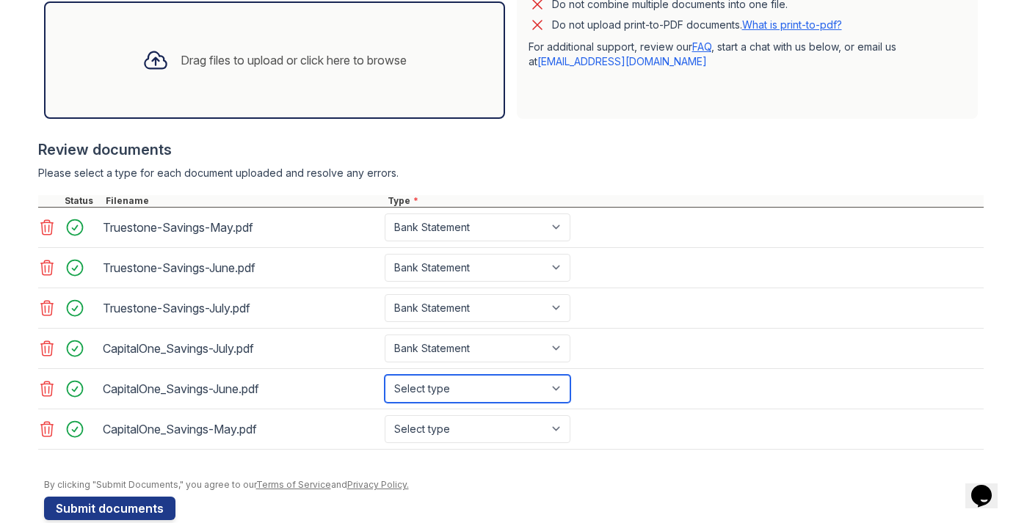
click at [483, 395] on select "Select type Paystub Bank Statement Offer Letter Tax Documents Benefit Award Let…" at bounding box center [478, 389] width 186 height 28
select select "bank_statement"
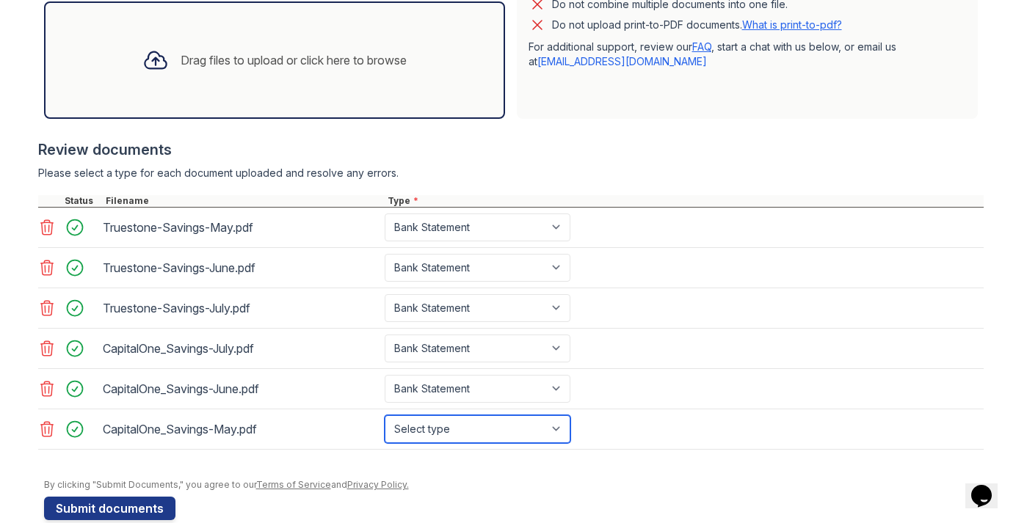
click at [480, 443] on select "Select type Paystub Bank Statement Offer Letter Tax Documents Benefit Award Let…" at bounding box center [478, 430] width 186 height 28
select select "bank_statement"
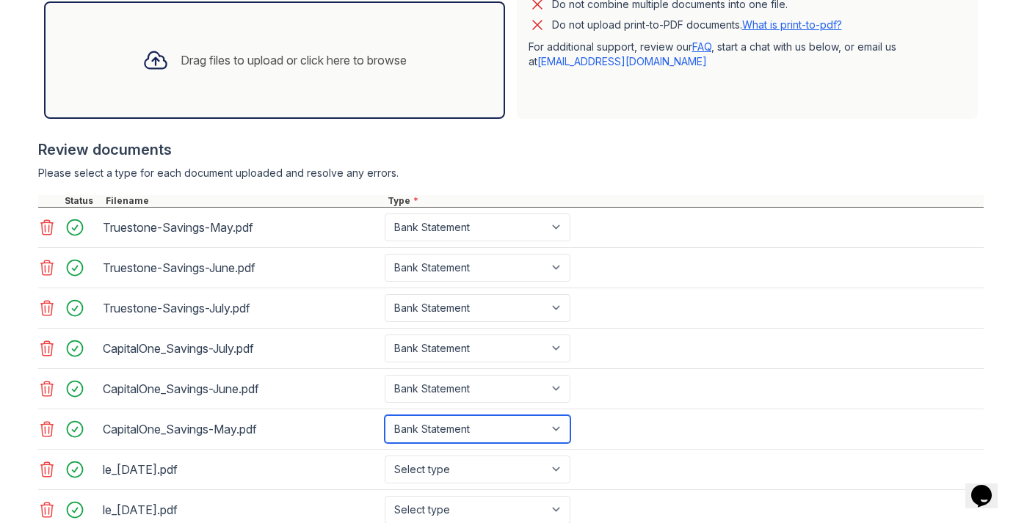
scroll to position [588, 0]
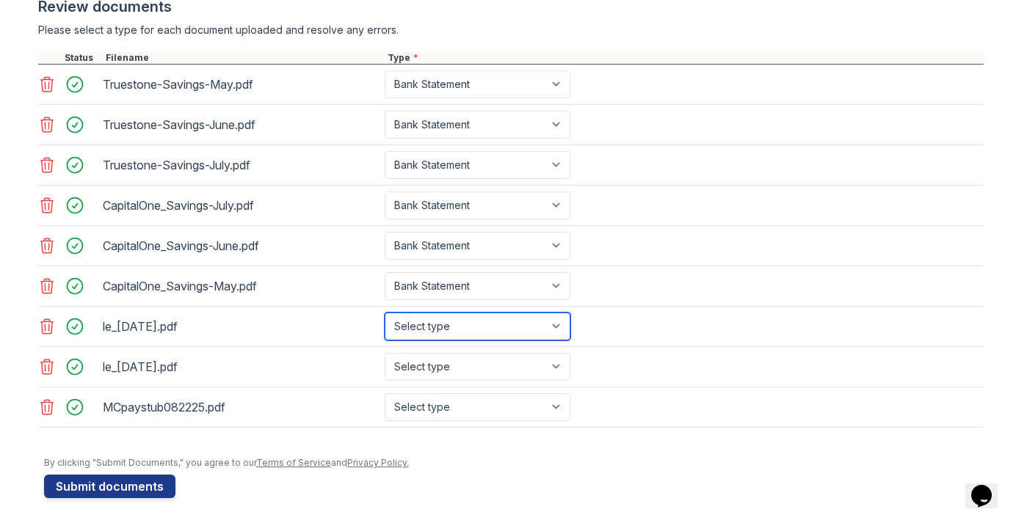
click at [438, 330] on select "Select type Paystub Bank Statement Offer Letter Tax Documents Benefit Award Let…" at bounding box center [478, 327] width 186 height 28
select select "paystub"
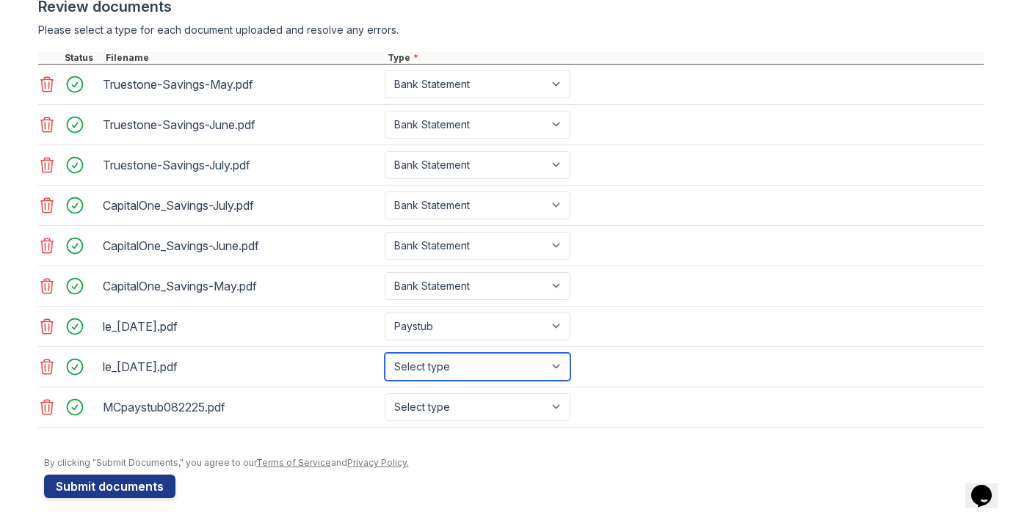
click at [451, 380] on select "Select type Paystub Bank Statement Offer Letter Tax Documents Benefit Award Let…" at bounding box center [478, 367] width 186 height 28
click at [461, 379] on select "Select type Paystub Bank Statement Offer Letter Tax Documents Benefit Award Let…" at bounding box center [478, 367] width 186 height 28
select select "paystub"
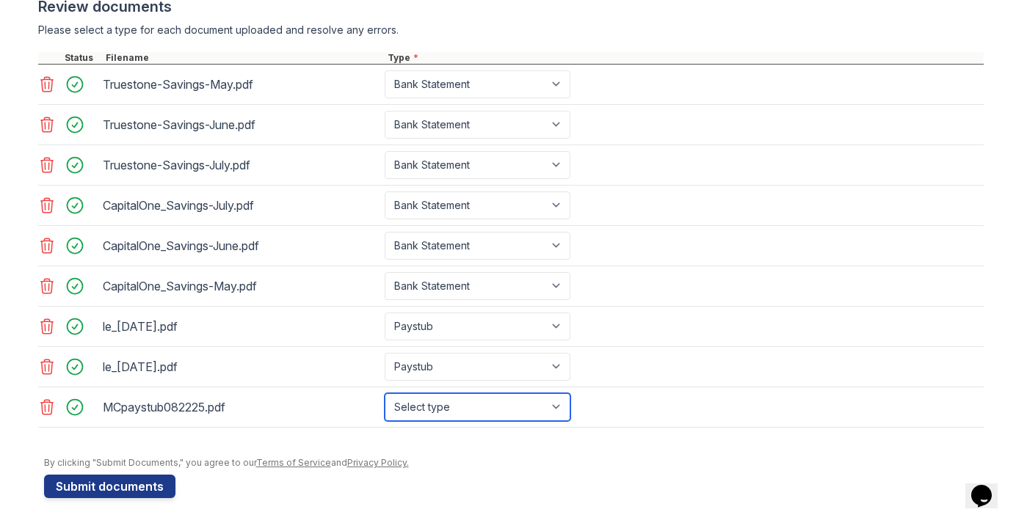
click at [488, 417] on select "Select type Paystub Bank Statement Offer Letter Tax Documents Benefit Award Let…" at bounding box center [478, 408] width 186 height 28
select select "paystub"
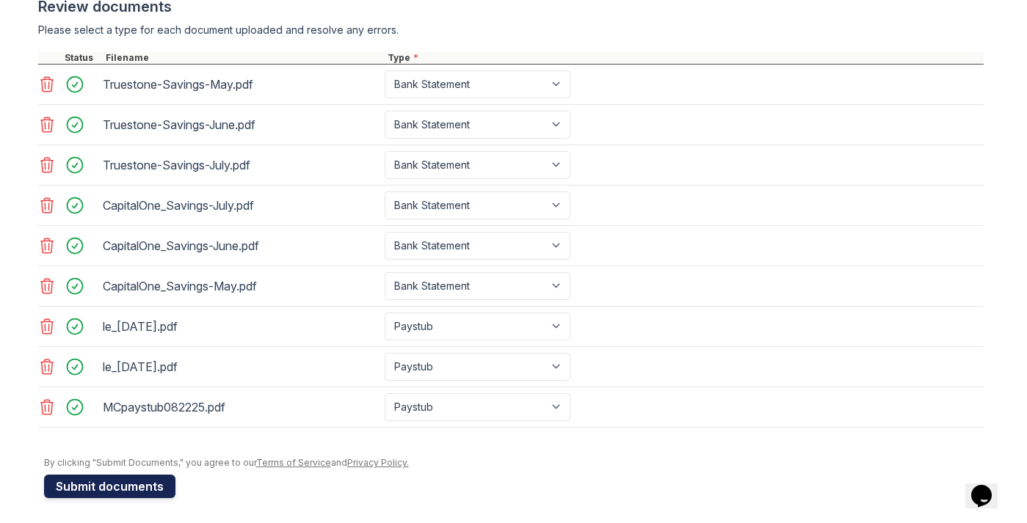
click at [159, 477] on button "Submit documents" at bounding box center [109, 486] width 131 height 23
